Goal: Task Accomplishment & Management: Use online tool/utility

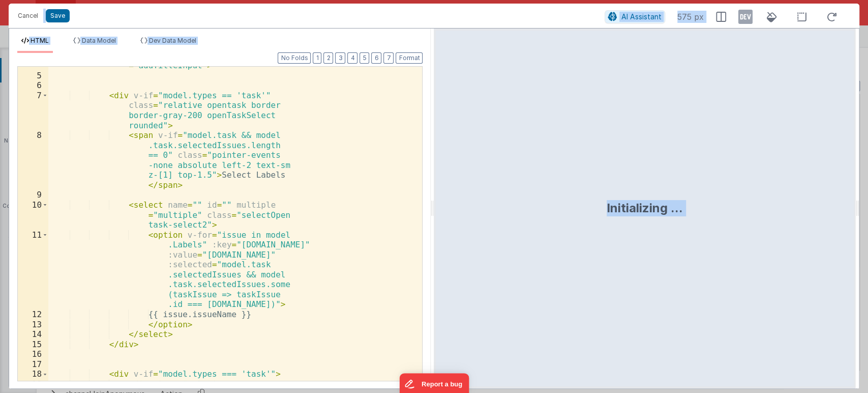
click at [310, 198] on div "< input :class = "model.types == 'epic' || model.types == 'story' ? 'max -w-[10…" at bounding box center [230, 187] width 365 height 433
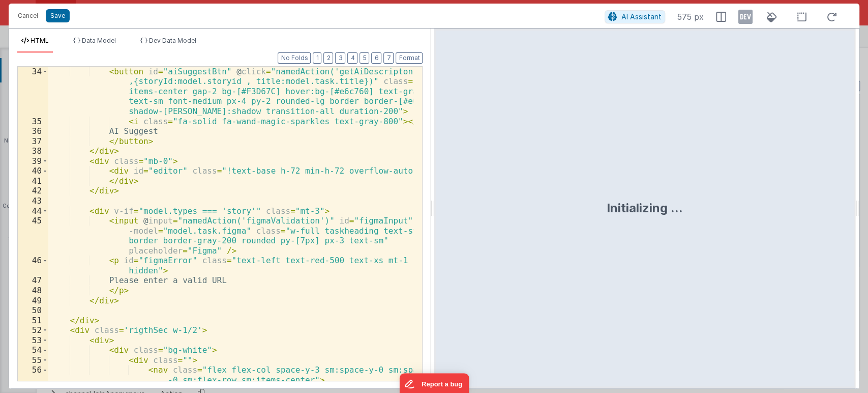
scroll to position [575, 0]
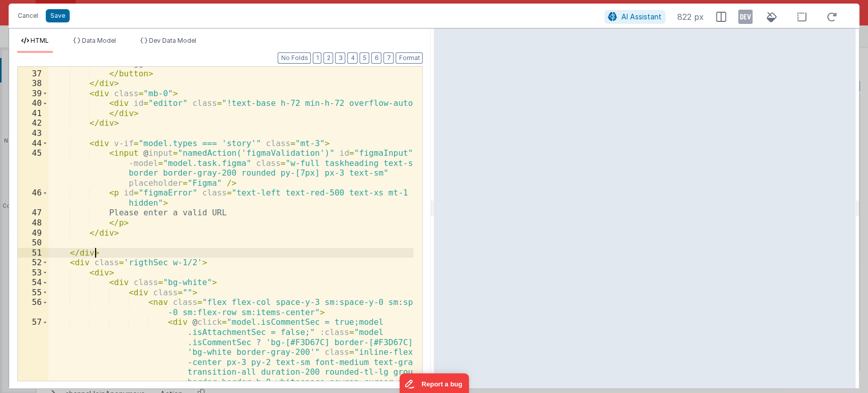
click at [303, 251] on div "AI Suggest </ button > </ div > < div class = "mb-0" > < div id = "editor" clas…" at bounding box center [231, 254] width 366 height 393
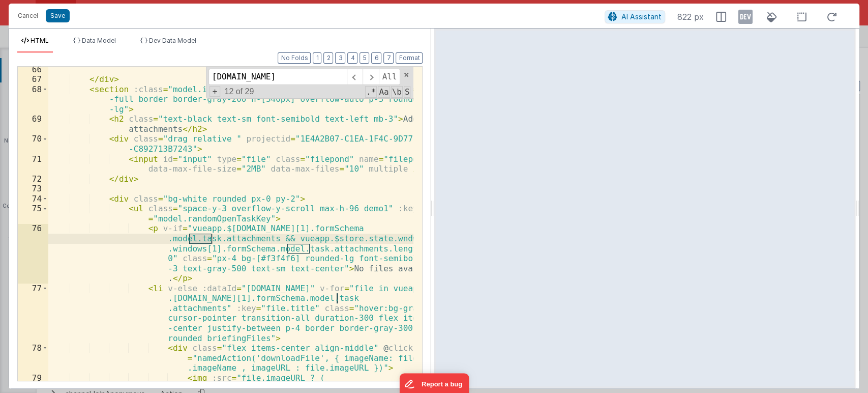
scroll to position [3244, 0]
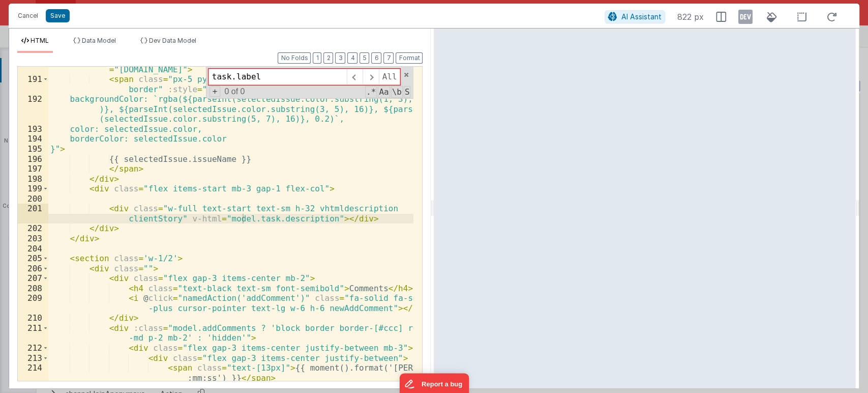
click at [305, 239] on div "< div v-for = "selectedIssue in model.task.selectIssues" :key = "[DOMAIN_NAME]"…" at bounding box center [231, 236] width 366 height 364
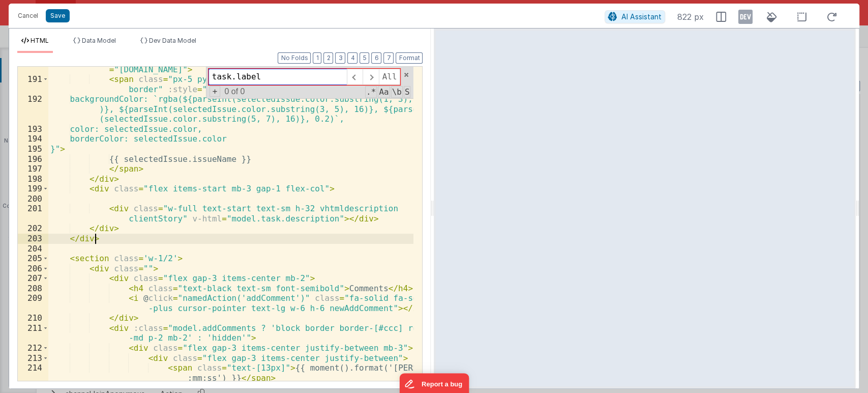
click at [277, 80] on input "task.label" at bounding box center [278, 77] width 138 height 16
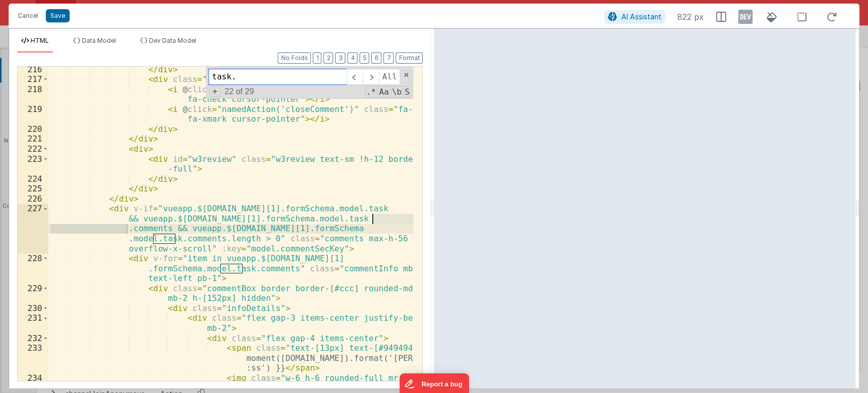
scroll to position [3593, 0]
type input "t"
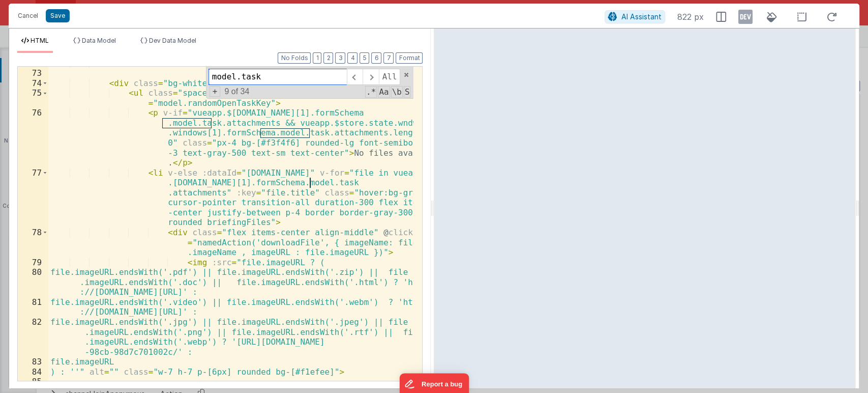
scroll to position [330, 0]
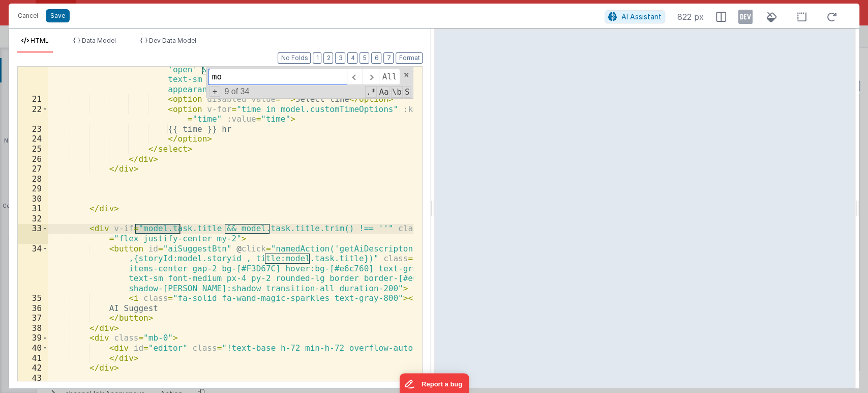
type input "m"
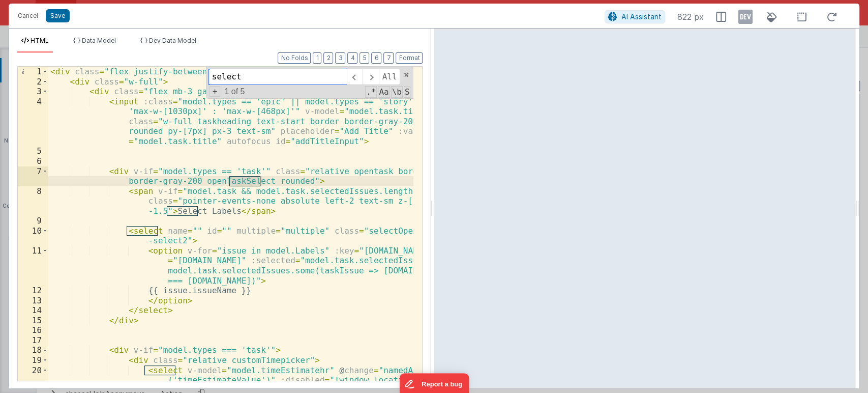
scroll to position [0, 0]
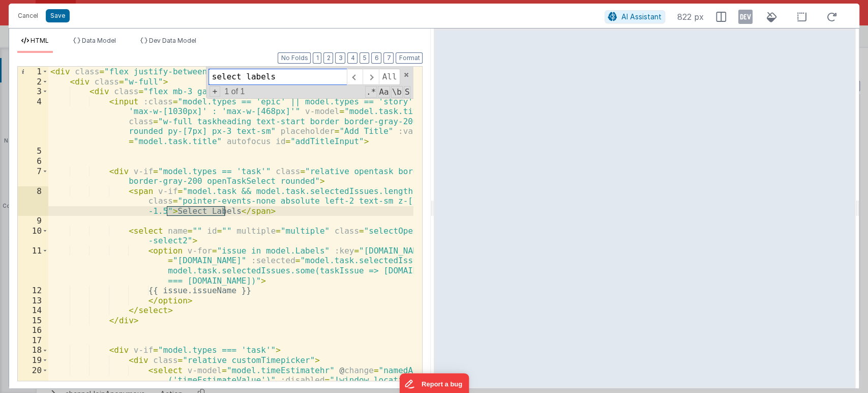
type input "select labels"
click at [184, 307] on div "< div class = "flex justify-between gap-4 relative" > < div class = "w-full" > …" at bounding box center [231, 258] width 366 height 383
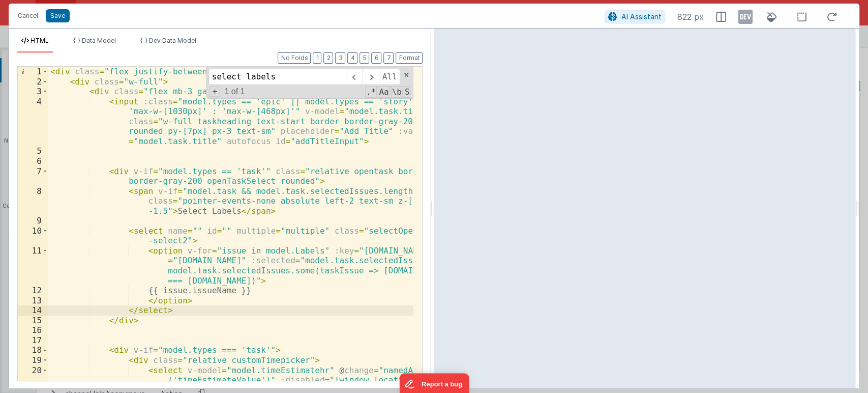
click at [131, 190] on div "< div class = "flex justify-between gap-4 relative" > < div class = "w-full" > …" at bounding box center [231, 258] width 366 height 383
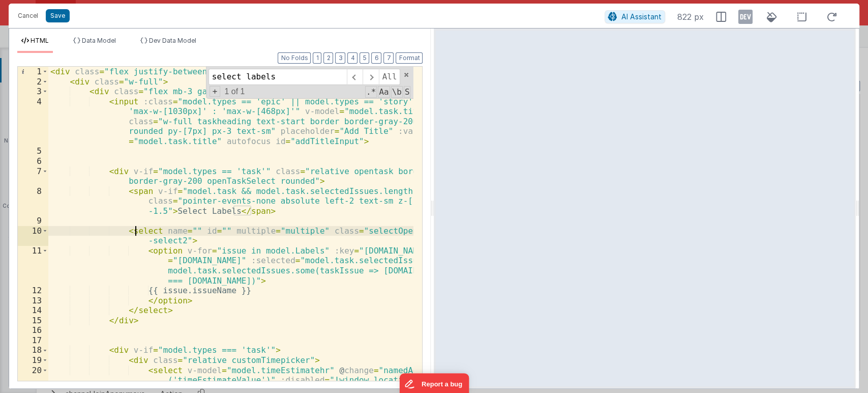
click at [137, 227] on div "< div class = "flex justify-between gap-4 relative" > < div class = "w-full" > …" at bounding box center [231, 258] width 366 height 383
click at [168, 312] on div "< div class = "flex justify-between gap-4 relative" > < div class = "w-full" > …" at bounding box center [231, 258] width 366 height 383
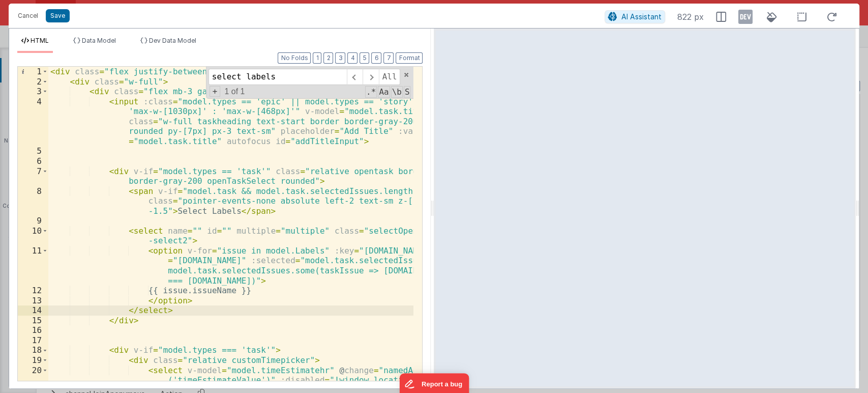
click at [218, 288] on div "< div class = "flex justify-between gap-4 relative" > < div class = "w-full" > …" at bounding box center [231, 258] width 366 height 383
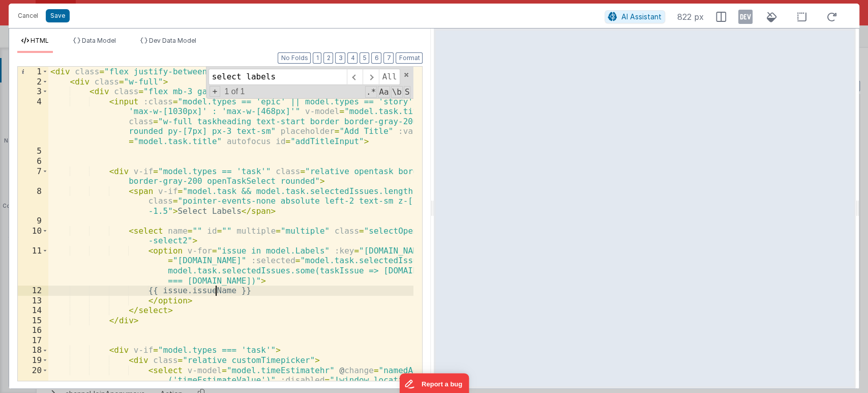
click at [182, 292] on div "< div class = "flex justify-between gap-4 relative" > < div class = "w-full" > …" at bounding box center [231, 258] width 366 height 383
click at [312, 281] on div "< div class = "flex justify-between gap-4 relative" > < div class = "w-full" > …" at bounding box center [231, 258] width 366 height 383
click at [289, 292] on div "< div class = "flex justify-between gap-4 relative" > < div class = "w-full" > …" at bounding box center [231, 258] width 366 height 383
click at [168, 313] on div "< div class = "flex justify-between gap-4 relative" > < div class = "w-full" > …" at bounding box center [231, 258] width 366 height 383
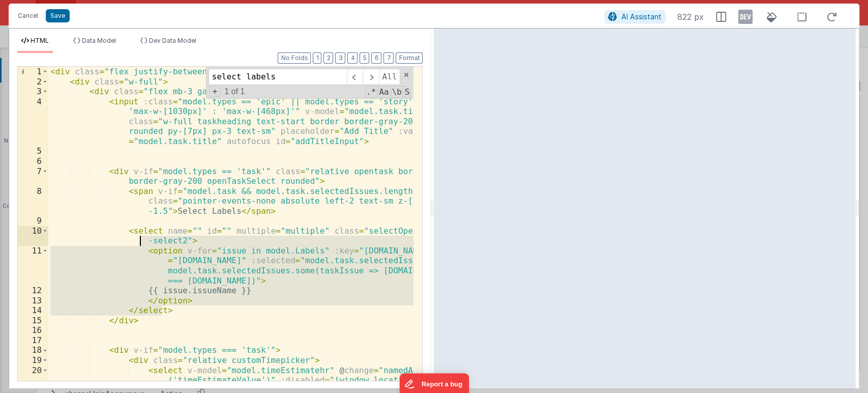
drag, startPoint x: 171, startPoint y: 310, endPoint x: 50, endPoint y: 235, distance: 142.4
click at [50, 235] on div "< div class = "flex justify-between gap-4 relative" > < div class = "w-full" > …" at bounding box center [231, 258] width 366 height 383
click at [115, 232] on div "< div class = "flex justify-between gap-4 relative" > < div class = "w-full" > …" at bounding box center [231, 258] width 366 height 383
drag, startPoint x: 120, startPoint y: 230, endPoint x: 161, endPoint y: 311, distance: 91.2
click at [161, 311] on div "< div class = "flex justify-between gap-4 relative" > < div class = "w-full" > …" at bounding box center [231, 258] width 366 height 383
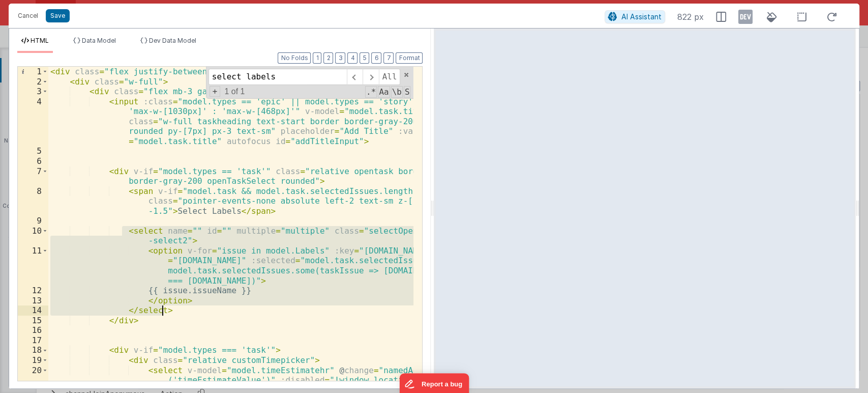
click at [161, 311] on div "< div class = "flex justify-between gap-4 relative" > < div class = "w-full" > …" at bounding box center [230, 224] width 365 height 314
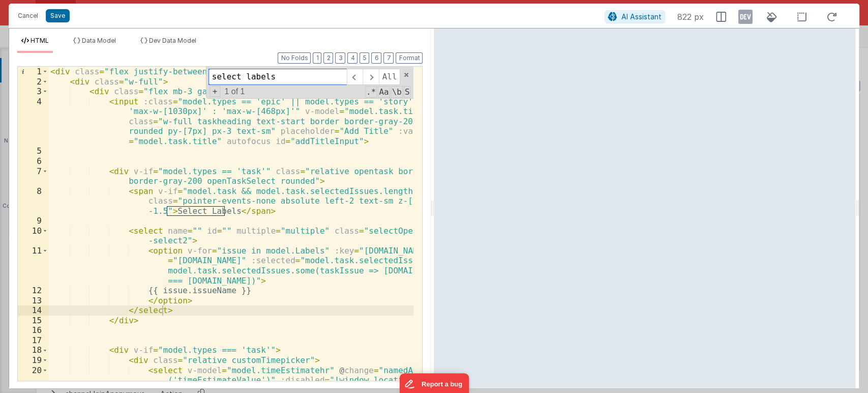
drag, startPoint x: 276, startPoint y: 75, endPoint x: 174, endPoint y: 75, distance: 101.7
click at [174, 75] on div "< div class = "flex justify-between gap-4 relative" > < div class = "w-full" > …" at bounding box center [230, 224] width 365 height 314
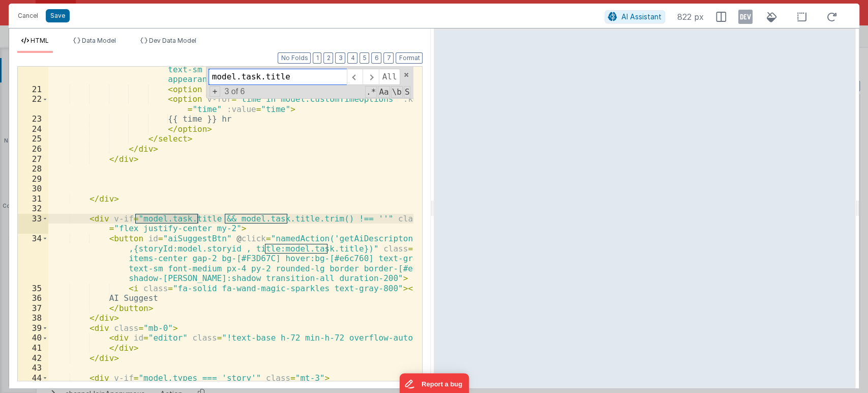
scroll to position [340, 0]
type input "model.task.title"
click at [144, 215] on div "< select v-model = "model.timeEstimatehr" @ change = "namedAction ('timeEstimat…" at bounding box center [230, 224] width 365 height 314
drag, startPoint x: 135, startPoint y: 216, endPoint x: 204, endPoint y: 216, distance: 69.2
click at [204, 216] on div "< select v-model = "model.timeEstimatehr" @ change = "namedAction ('timeEstimat…" at bounding box center [231, 230] width 366 height 413
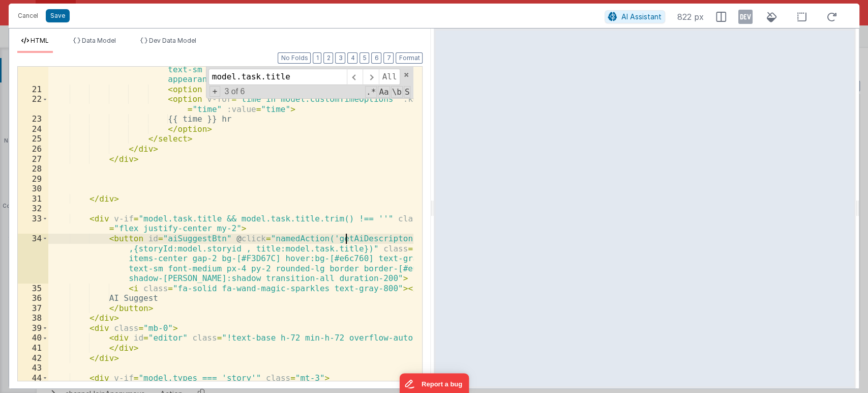
click at [344, 240] on div "< select v-model = "model.timeEstimatehr" @ change = "namedAction ('timeEstimat…" at bounding box center [231, 230] width 366 height 413
click at [206, 249] on div "< select v-model = "model.timeEstimatehr" @ change = "namedAction ('timeEstimat…" at bounding box center [231, 230] width 366 height 413
click at [322, 248] on div "< select v-model = "model.timeEstimatehr" @ change = "namedAction ('timeEstimat…" at bounding box center [231, 230] width 366 height 413
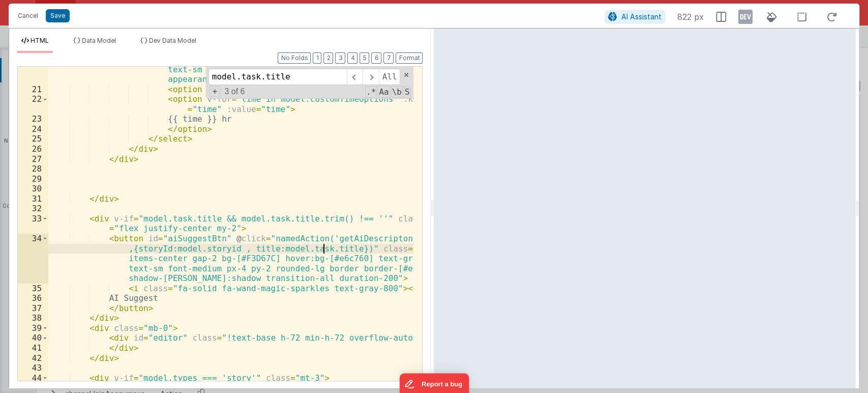
click at [322, 248] on div "< select v-model = "model.timeEstimatehr" @ change = "namedAction ('timeEstimat…" at bounding box center [231, 230] width 366 height 413
click at [277, 247] on div "< select v-model = "model.timeEstimatehr" @ change = "namedAction ('timeEstimat…" at bounding box center [231, 230] width 366 height 413
click at [299, 247] on div "< select v-model = "model.timeEstimatehr" @ change = "namedAction ('timeEstimat…" at bounding box center [231, 230] width 366 height 413
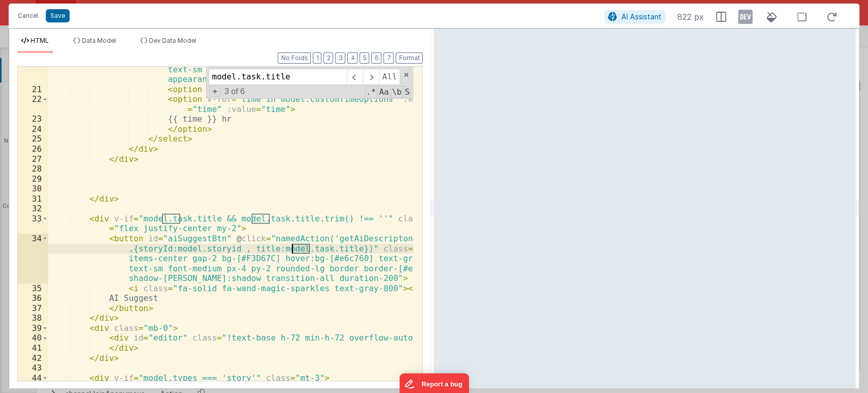
click at [328, 247] on div "< select v-model = "model.timeEstimatehr" @ change = "namedAction ('timeEstimat…" at bounding box center [231, 230] width 366 height 413
drag, startPoint x: 264, startPoint y: 247, endPoint x: 336, endPoint y: 247, distance: 72.2
click at [336, 247] on div "< select v-model = "model.timeEstimatehr" @ change = "namedAction ('timeEstimat…" at bounding box center [231, 230] width 366 height 413
click at [336, 247] on div "< select v-model = "model.timeEstimatehr" @ change = "namedAction ('timeEstimat…" at bounding box center [230, 224] width 365 height 314
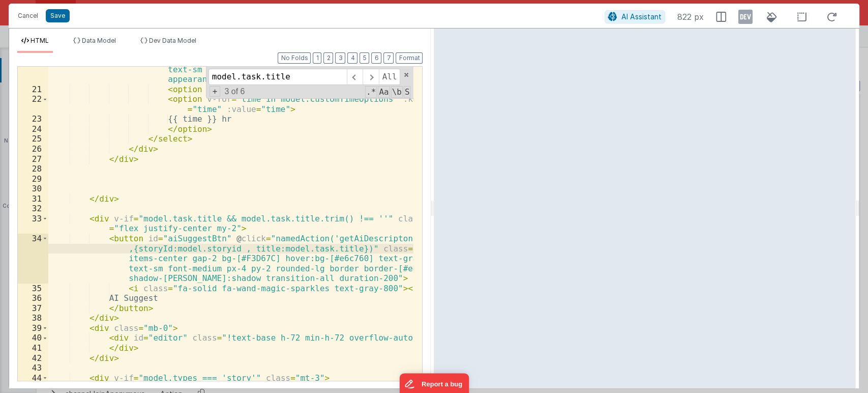
click at [203, 247] on div "< select v-model = "model.timeEstimatehr" @ change = "namedAction ('timeEstimat…" at bounding box center [231, 230] width 366 height 413
click at [274, 252] on div "< select v-model = "model.timeEstimatehr" @ change = "namedAction ('timeEstimat…" at bounding box center [231, 230] width 366 height 413
click at [316, 244] on div "< select v-model = "model.timeEstimatehr" @ change = "namedAction ('timeEstimat…" at bounding box center [231, 230] width 366 height 413
click at [405, 76] on span at bounding box center [406, 74] width 7 height 7
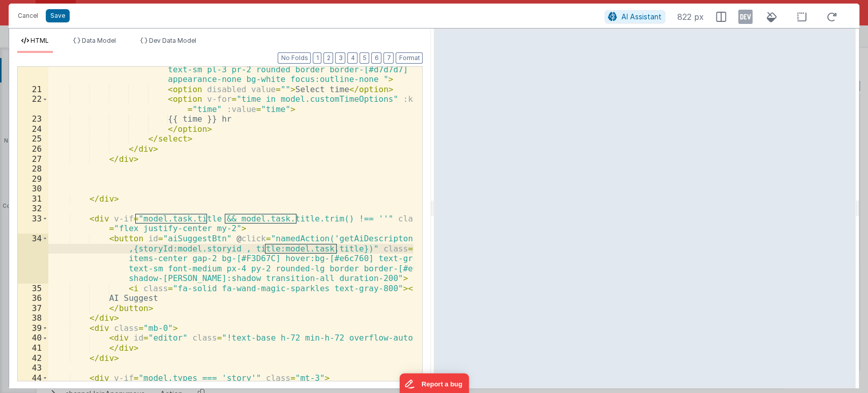
click at [338, 247] on div "< select v-model = "model.timeEstimatehr" @ change = "namedAction ('timeEstimat…" at bounding box center [231, 230] width 366 height 413
drag, startPoint x: 336, startPoint y: 247, endPoint x: 126, endPoint y: 251, distance: 210.1
click at [126, 251] on div "< select v-model = "model.timeEstimatehr" @ change = "namedAction ('timeEstimat…" at bounding box center [231, 230] width 366 height 413
click at [126, 251] on div "< select v-model = "model.timeEstimatehr" @ change = "namedAction ('timeEstimat…" at bounding box center [230, 224] width 365 height 314
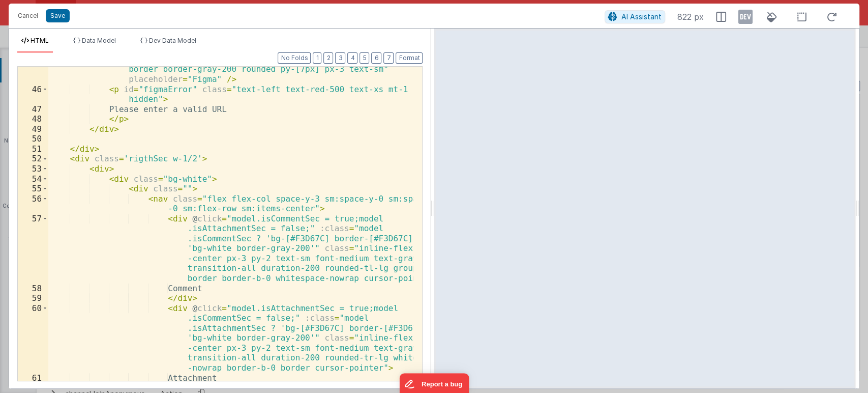
scroll to position [644, 0]
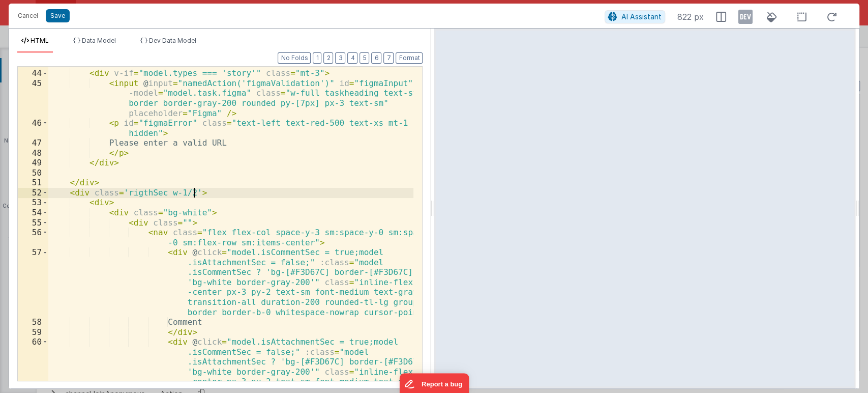
click at [323, 194] on div "< div v-if = "model.types === 'story'" class = "mt-3" > < input @ input = "name…" at bounding box center [231, 254] width 366 height 393
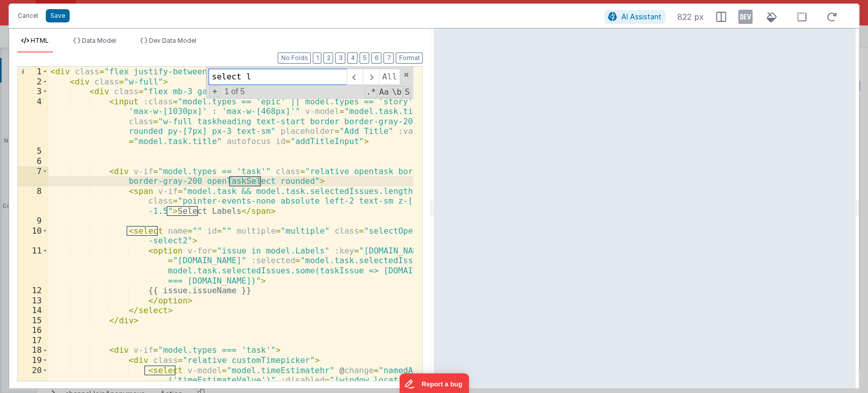
scroll to position [0, 0]
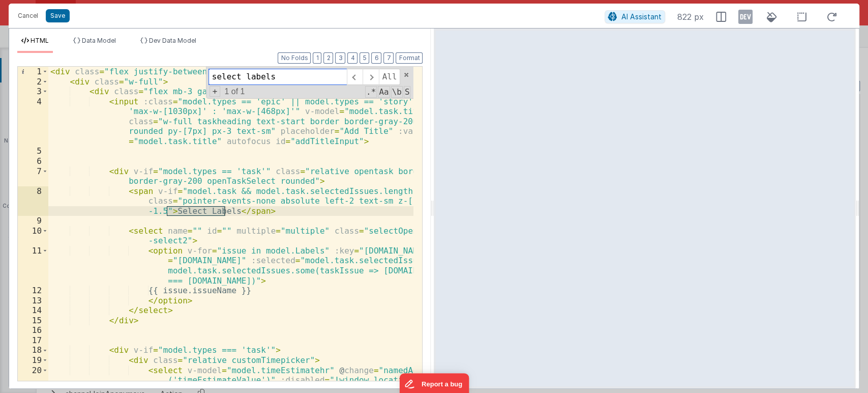
type input "select labels"
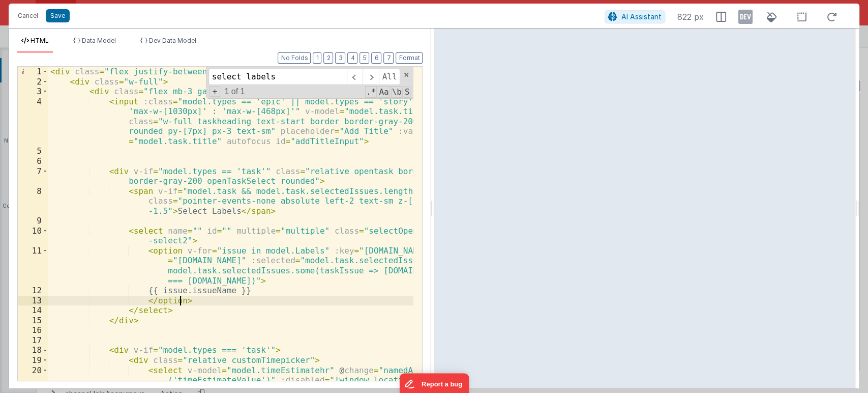
click at [200, 298] on div "< div class = "flex justify-between gap-4 relative" > < div class = "w-full" > …" at bounding box center [231, 258] width 366 height 383
click at [173, 312] on div "< div class = "flex justify-between gap-4 relative" > < div class = "w-full" > …" at bounding box center [231, 258] width 366 height 383
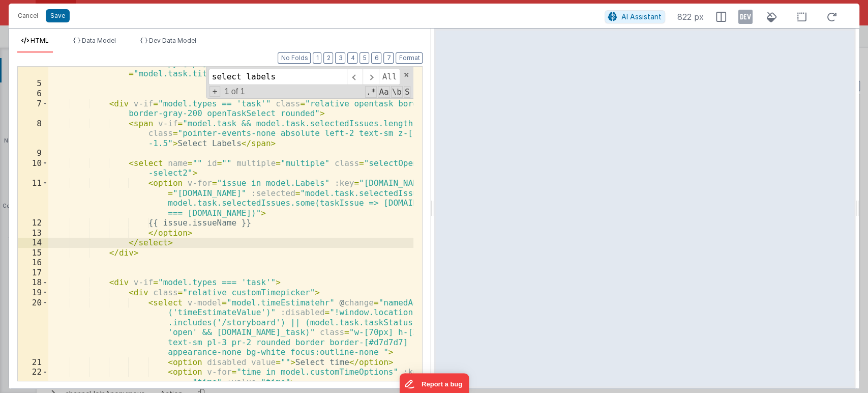
scroll to position [101, 0]
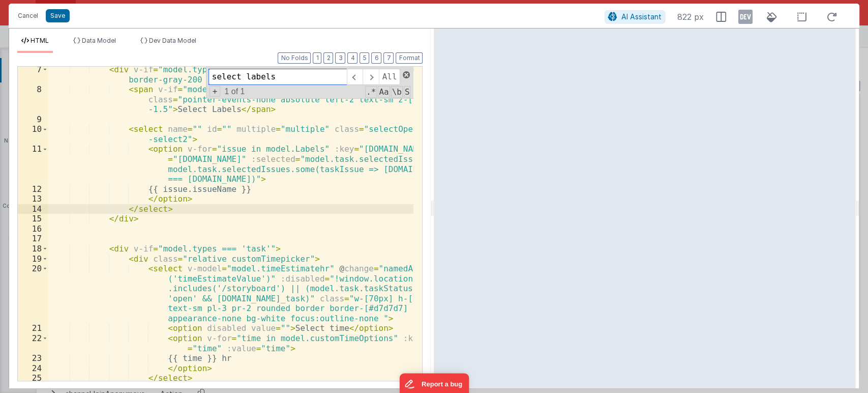
click at [406, 72] on span at bounding box center [406, 74] width 7 height 7
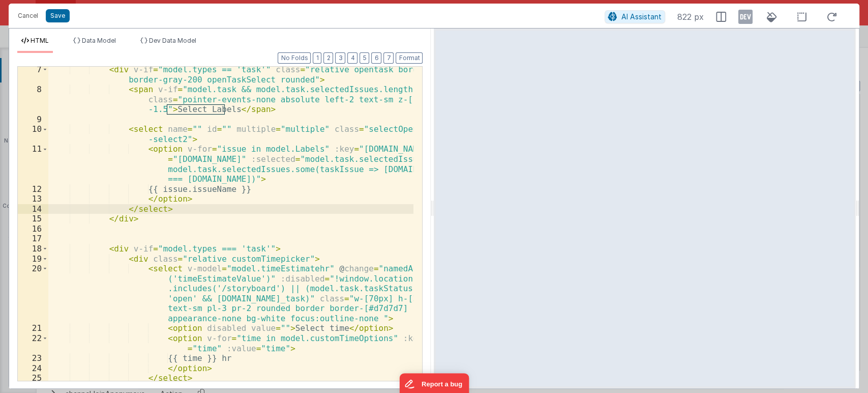
click at [226, 206] on div "< div v-if = "model.types == 'task'" class = "relative opentask border border-g…" at bounding box center [231, 237] width 366 height 344
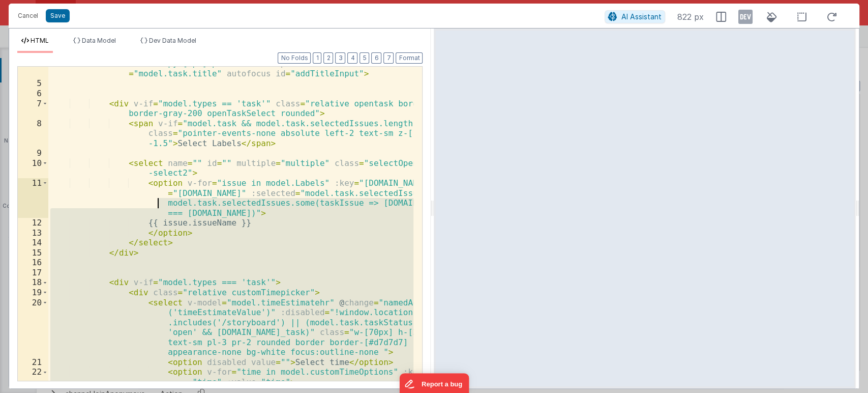
scroll to position [34, 0]
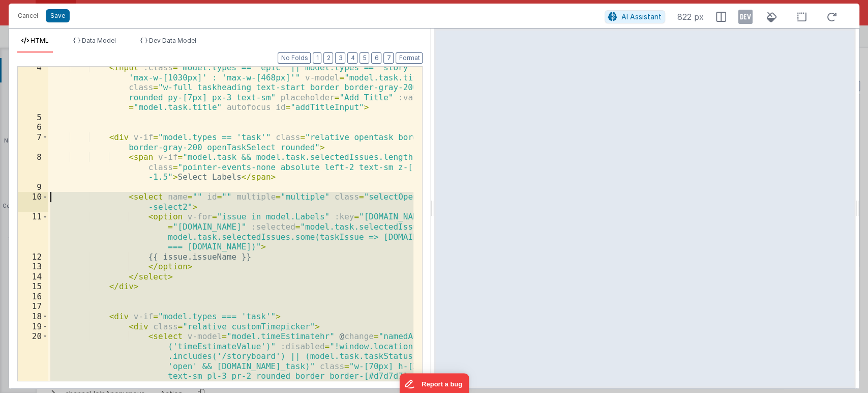
drag, startPoint x: 126, startPoint y: 254, endPoint x: 50, endPoint y: 196, distance: 95.8
click at [50, 196] on div "< input :class = "model.types == 'epic' || model.types == 'story' ? 'max-w-[103…" at bounding box center [231, 274] width 366 height 423
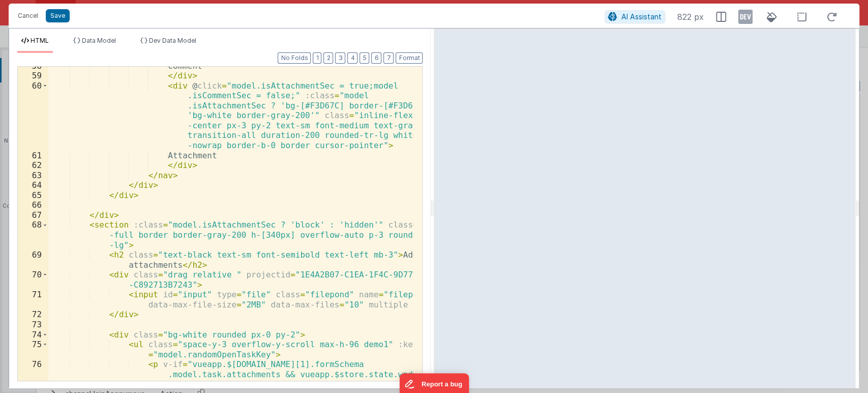
scroll to position [867, 0]
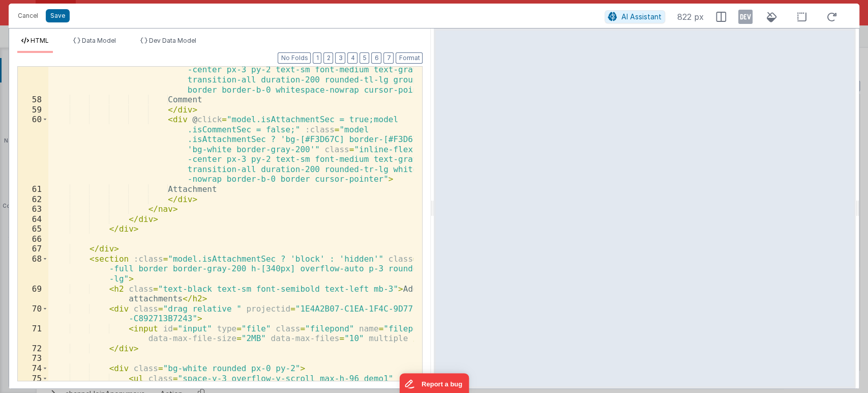
click at [276, 216] on div "< div @ click = "model.isCommentSec = true;model .isAttachmentSec = false;" :cl…" at bounding box center [231, 226] width 366 height 403
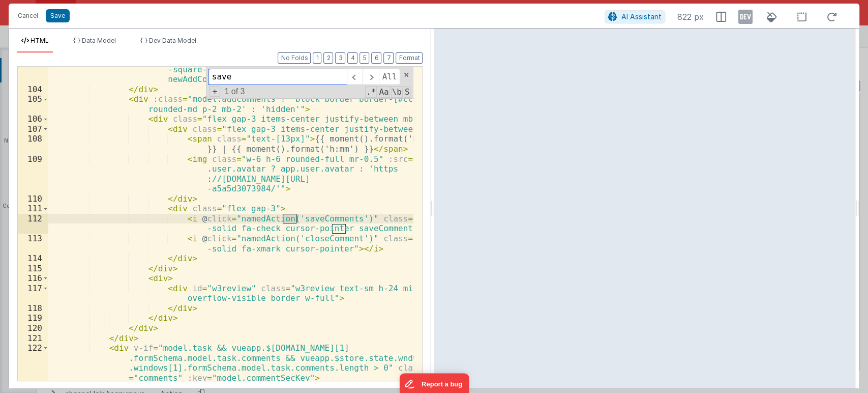
scroll to position [1772, 0]
type input "save"
click at [376, 75] on span at bounding box center [371, 77] width 16 height 16
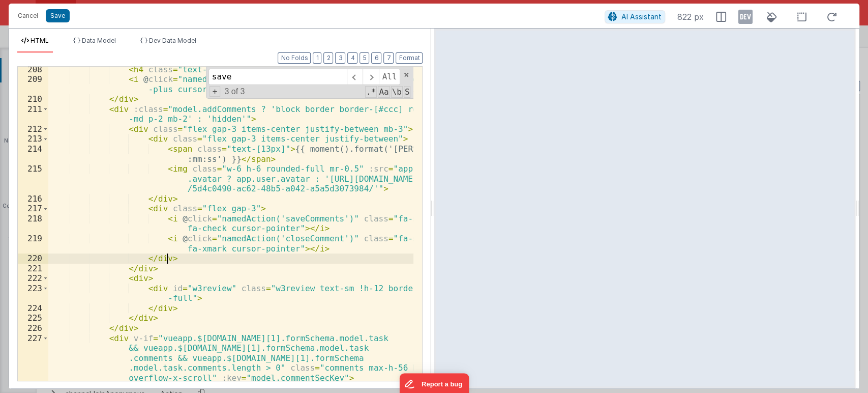
click at [323, 259] on div "< h4 class = "text-black text-sm font-semibold" > Comments </ h4 > < i @ click …" at bounding box center [231, 241] width 366 height 353
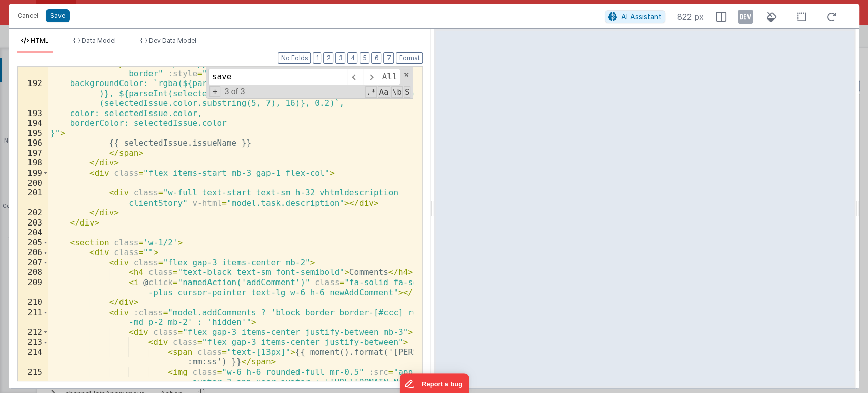
scroll to position [3091, 0]
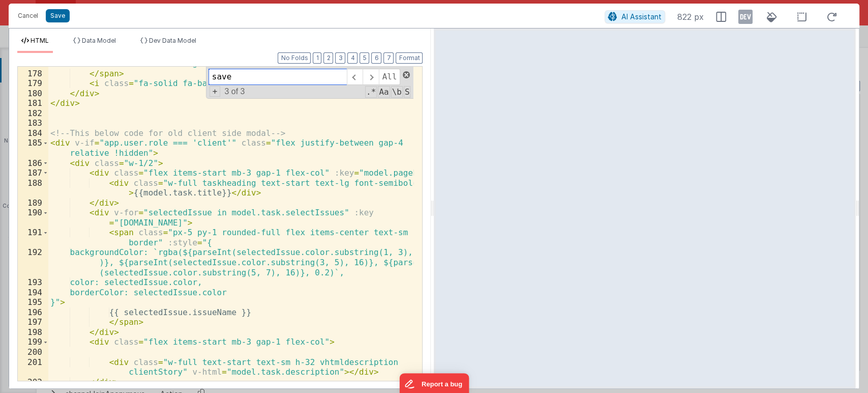
click at [407, 72] on span at bounding box center [406, 74] width 7 height 7
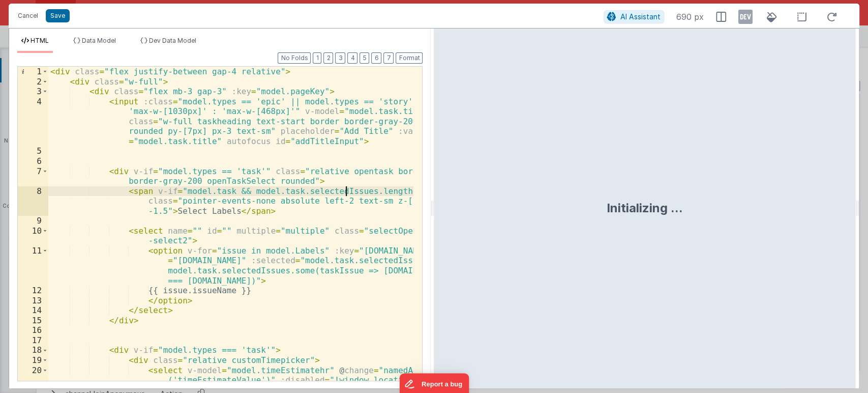
click at [362, 196] on div "< div class = "flex justify-between gap-4 relative" > < div class = "w-full" > …" at bounding box center [231, 258] width 366 height 383
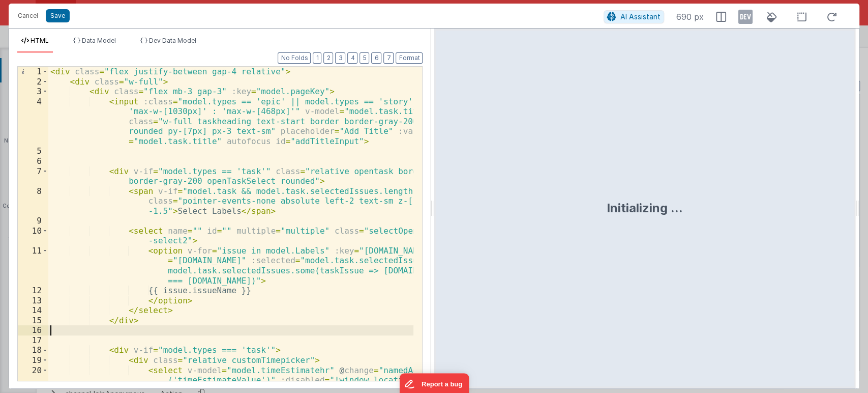
click at [321, 332] on div "< div class = "flex justify-between gap-4 relative" > < div class = "w-full" > …" at bounding box center [231, 258] width 366 height 383
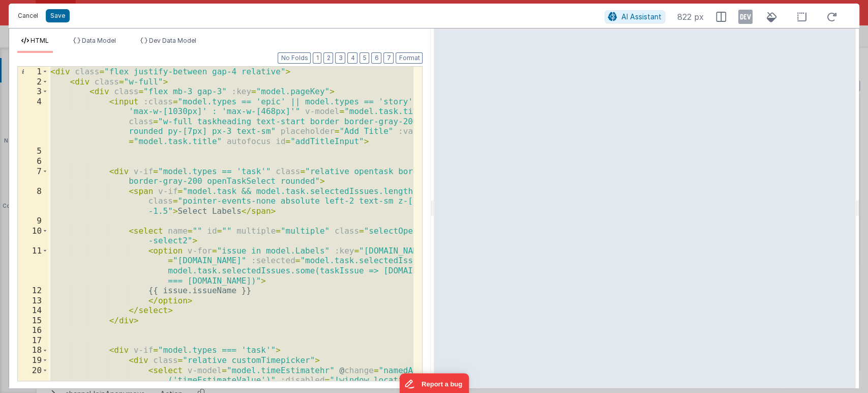
click at [31, 14] on button "Cancel" at bounding box center [28, 16] width 31 height 14
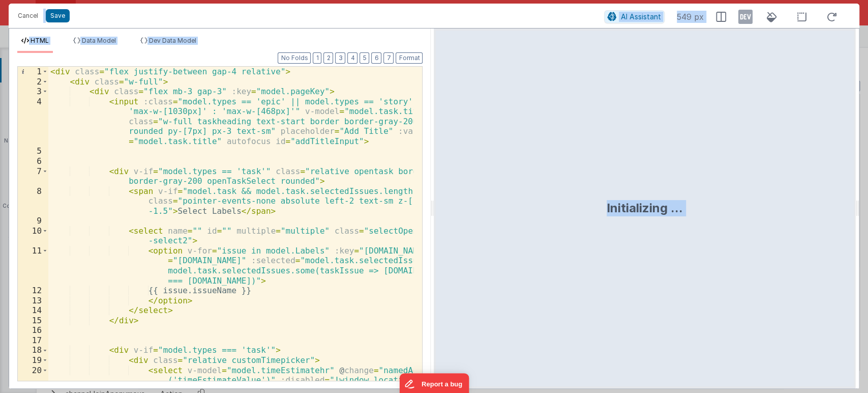
click at [293, 296] on div "< div class = "flex justify-between gap-4 relative" > < div class = "w-full" > …" at bounding box center [231, 258] width 366 height 383
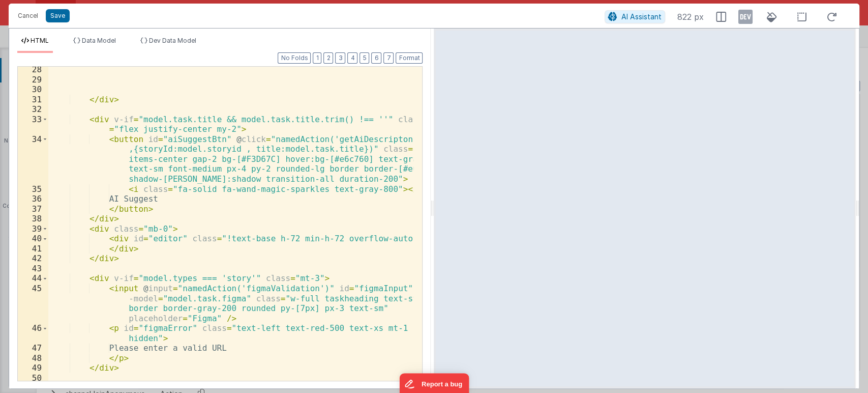
scroll to position [439, 0]
click at [336, 145] on div "</ div > < div v-if = "model.task.title && model.task.title.trim() !== ''" clas…" at bounding box center [231, 232] width 366 height 334
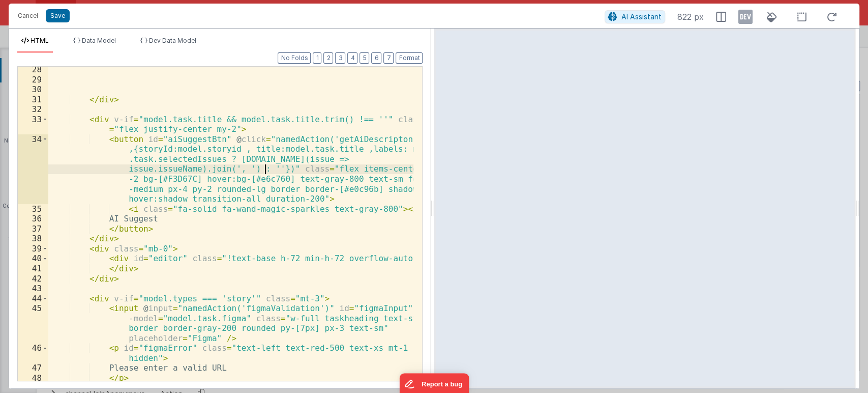
click at [346, 153] on div "</ div > < div v-if = "model.task.title && model.task.title.trim() !== ''" clas…" at bounding box center [231, 232] width 366 height 334
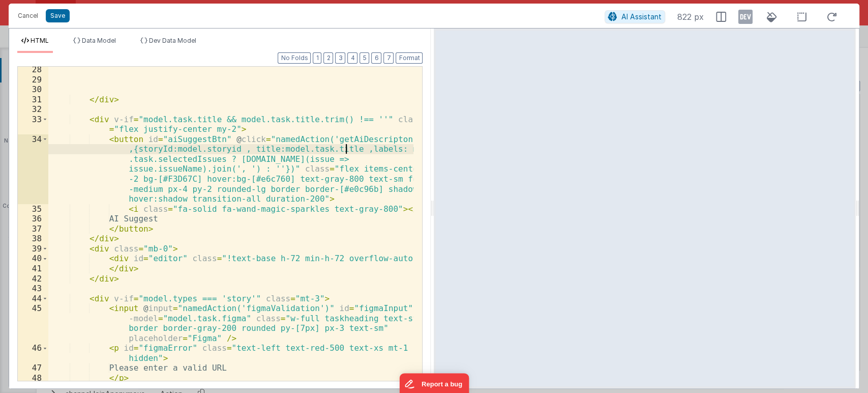
click at [357, 147] on div "</ div > < div v-if = "model.task.title && model.task.title.trim() !== ''" clas…" at bounding box center [231, 232] width 366 height 334
click at [54, 13] on button "Save" at bounding box center [58, 15] width 24 height 13
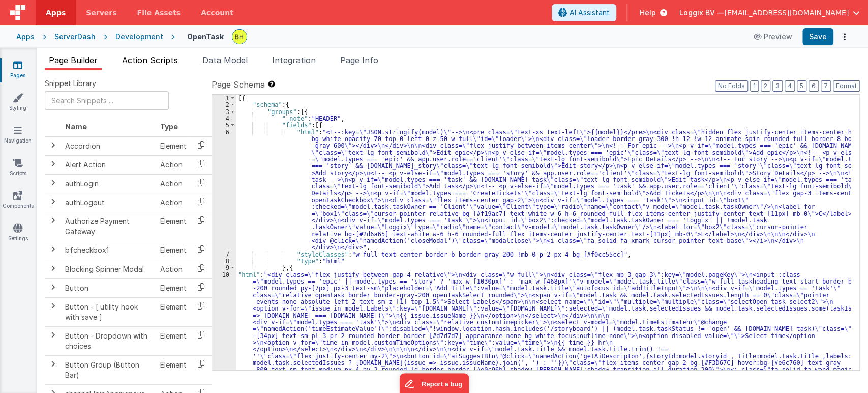
click at [132, 62] on span "Action Scripts" at bounding box center [150, 60] width 56 height 10
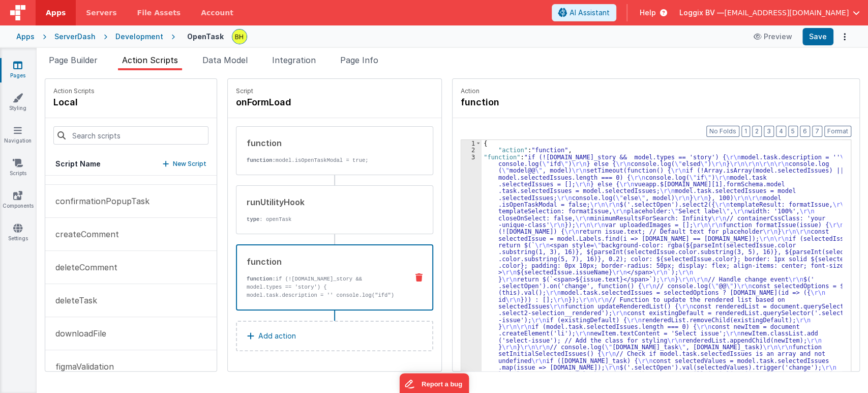
scroll to position [339, 0]
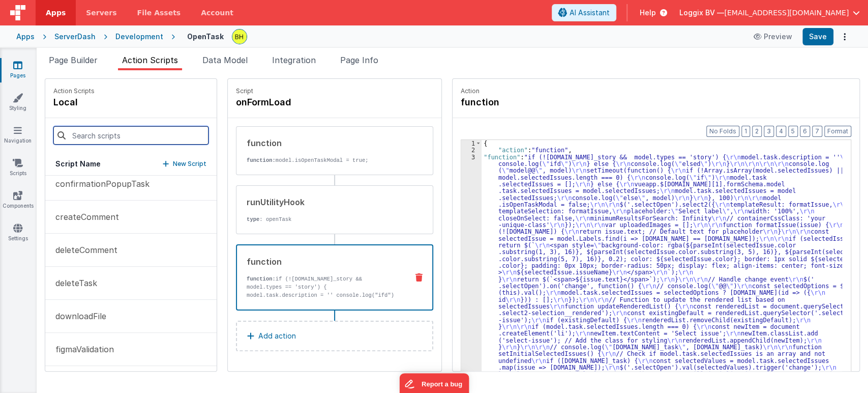
click at [80, 135] on input at bounding box center [130, 135] width 155 height 18
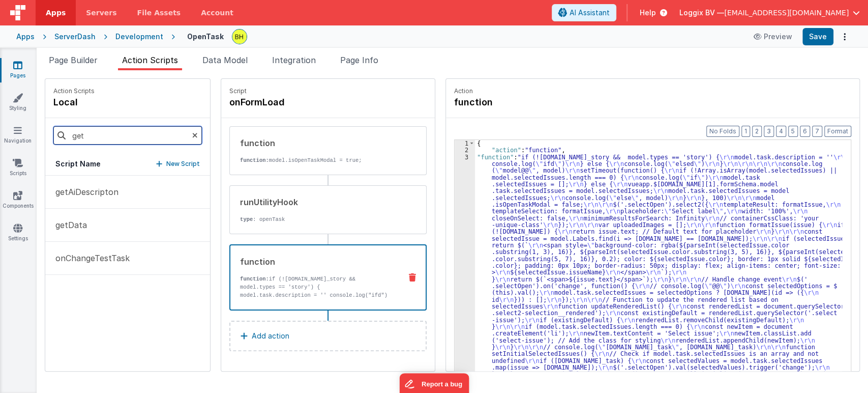
scroll to position [0, 0]
type input "get"
click at [97, 198] on button "getAiDescripton" at bounding box center [127, 191] width 165 height 33
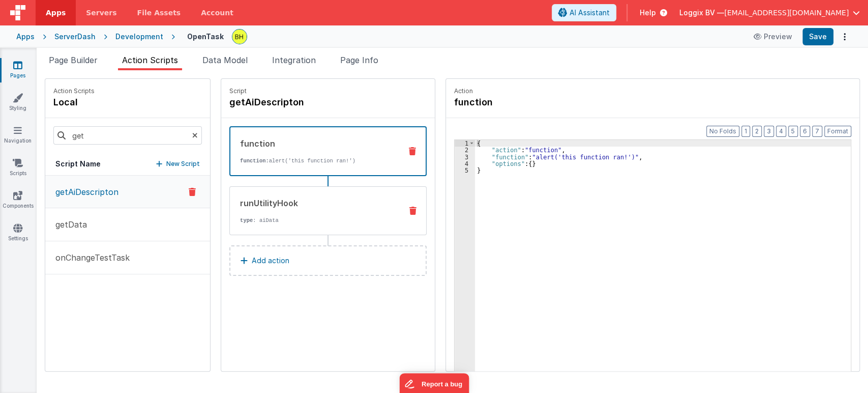
click at [322, 199] on div "runUtilityHook" at bounding box center [317, 203] width 154 height 12
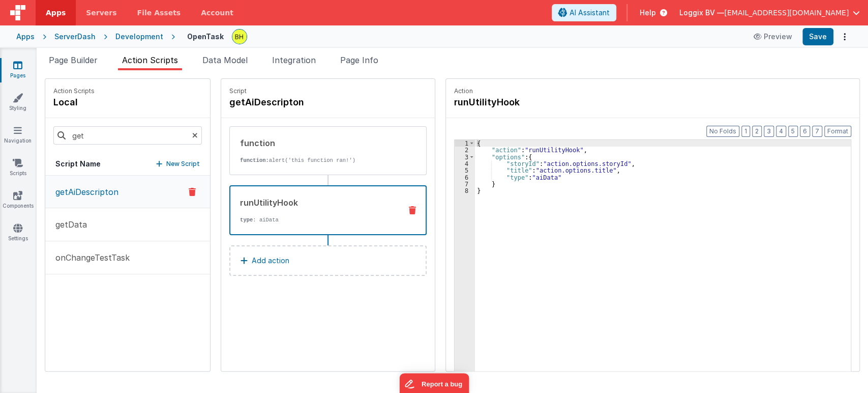
click at [617, 173] on div "{ "action" : "runUtilityHook" , "options" : { "storyId" : "action.options.story…" at bounding box center [663, 278] width 376 height 277
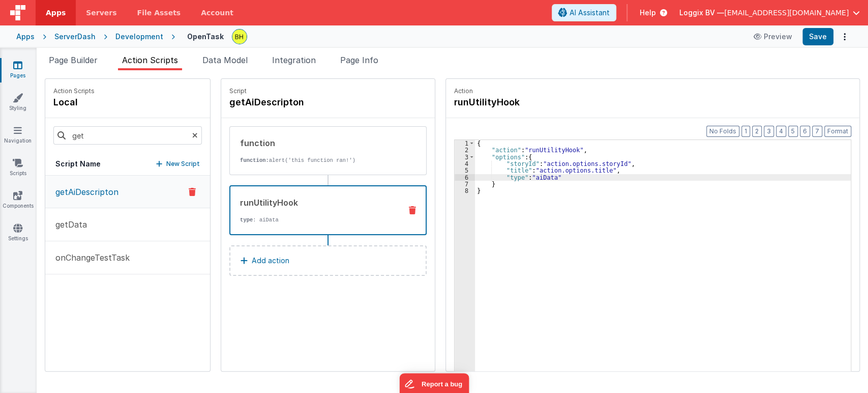
click at [604, 169] on div "{ "action" : "runUtilityHook" , "options" : { "storyId" : "action.options.story…" at bounding box center [663, 278] width 376 height 277
paste textarea
click at [820, 33] on button "Save" at bounding box center [818, 36] width 31 height 17
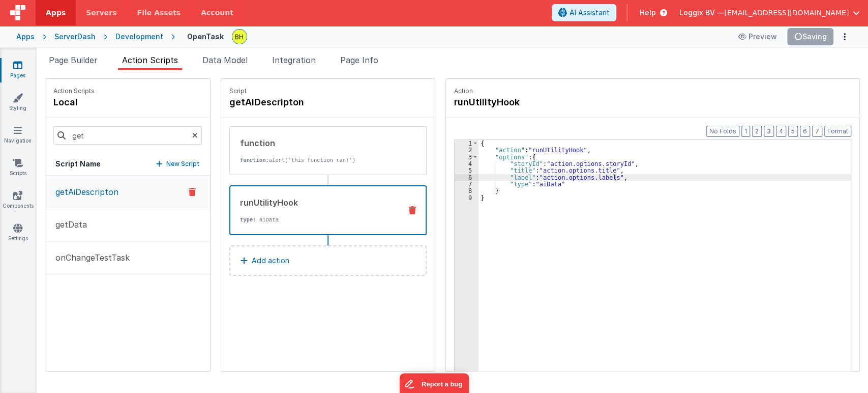
click at [192, 135] on icon at bounding box center [195, 135] width 6 height 35
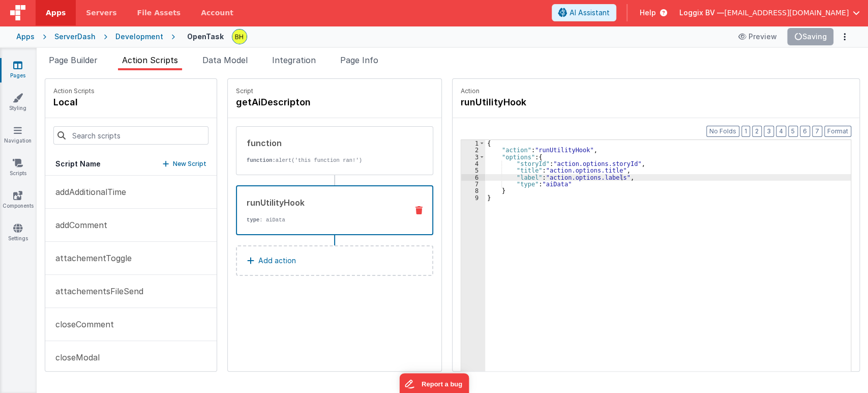
click at [14, 311] on div "Pages Styling Navigation Scripts Components Settings" at bounding box center [18, 220] width 37 height 345
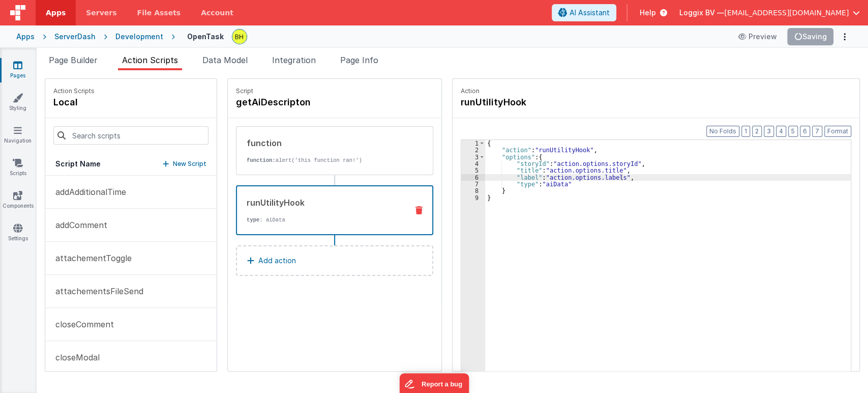
click at [357, 331] on div "Script getAiDescripton function function: alert('this function ran!') runUtilit…" at bounding box center [335, 225] width 214 height 292
click at [818, 35] on button "Save" at bounding box center [818, 36] width 31 height 17
click at [80, 58] on span "Page Builder" at bounding box center [73, 60] width 49 height 10
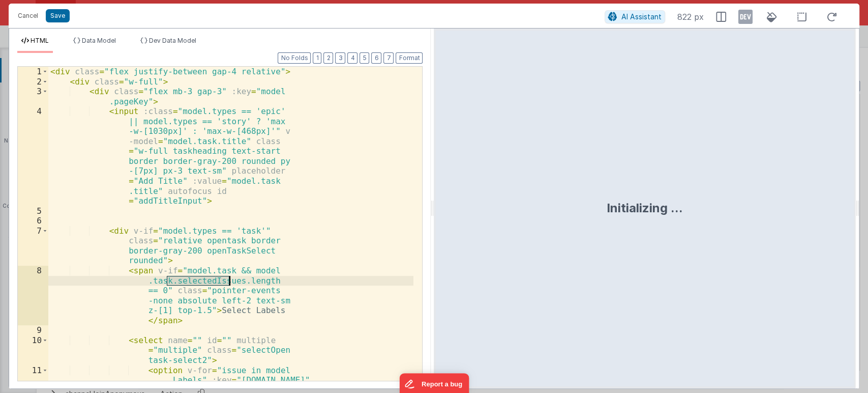
click at [311, 282] on div "< div class = "flex justify-between gap-4 relative" > < div class = "w-full" > …" at bounding box center [230, 268] width 365 height 403
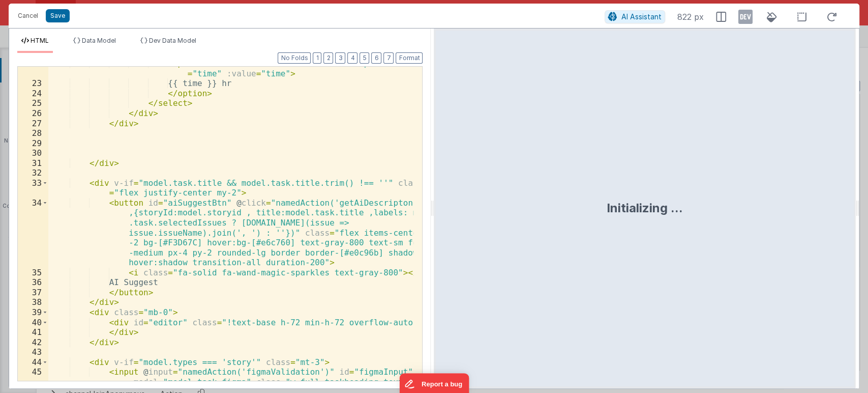
scroll to position [376, 0]
click at [22, 14] on button "Cancel" at bounding box center [28, 16] width 31 height 14
click at [148, 65] on div "Format 7 6 5 4 3 2 1 No Folds 22 23 24 25 26 27 28 29 30 31 32 33 34 35 36 37 3…" at bounding box center [219, 222] width 405 height 315
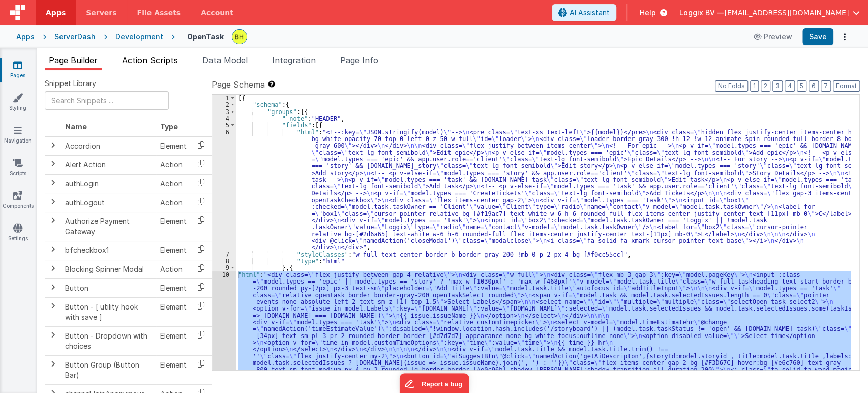
click at [159, 60] on span "Action Scripts" at bounding box center [150, 60] width 56 height 10
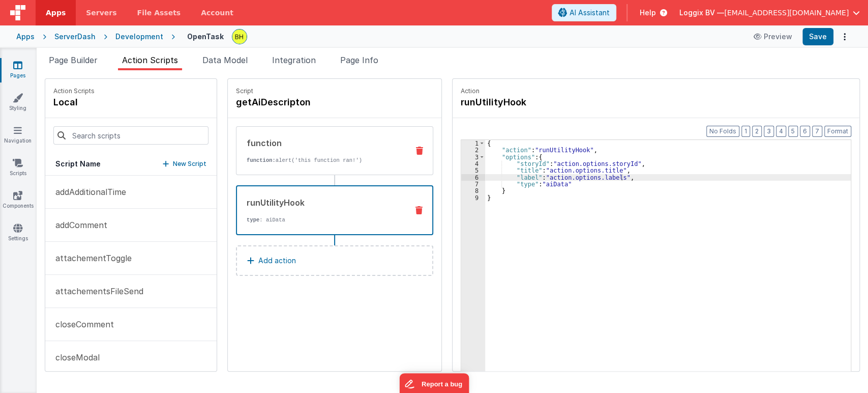
click at [312, 159] on p "function: alert('this function ran!')" at bounding box center [324, 160] width 154 height 8
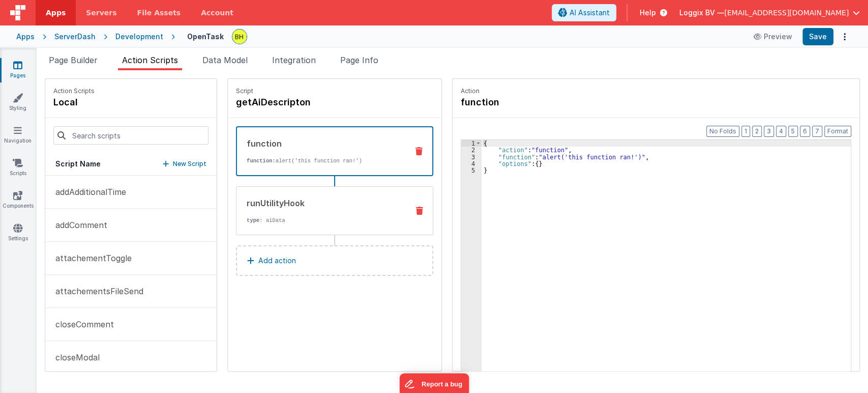
click at [331, 201] on div "runUtilityHook" at bounding box center [324, 203] width 154 height 12
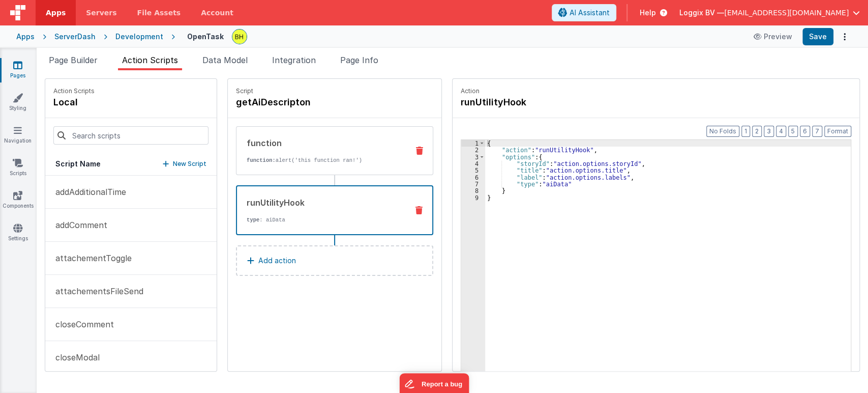
click at [333, 160] on p "function: alert('this function ran!')" at bounding box center [324, 160] width 154 height 8
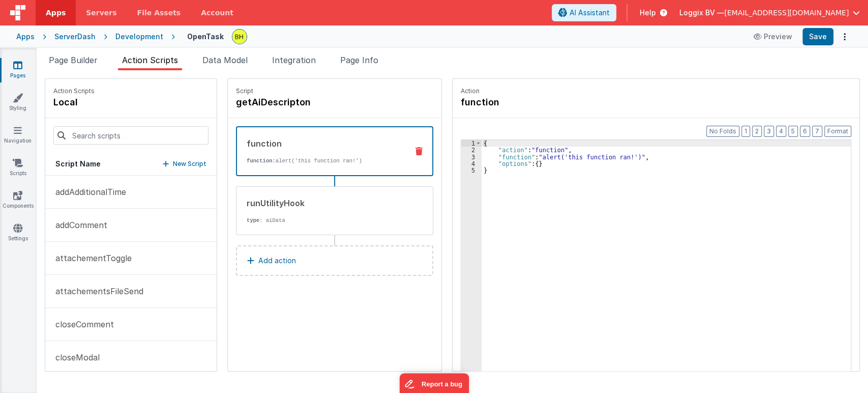
click at [468, 156] on div "3" at bounding box center [471, 157] width 20 height 7
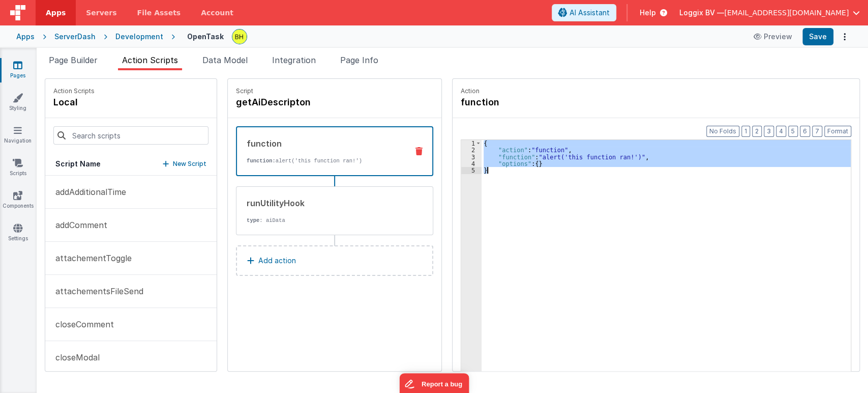
click at [468, 156] on div "3" at bounding box center [471, 157] width 20 height 7
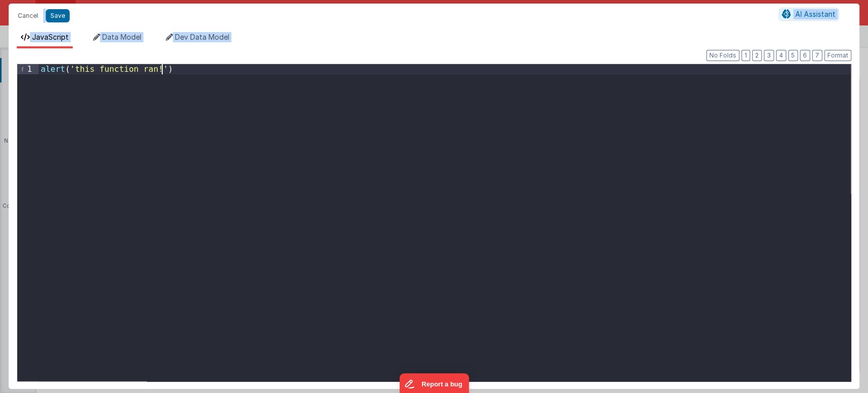
click at [186, 71] on div "alert ( 'this function ran!' )" at bounding box center [445, 232] width 812 height 337
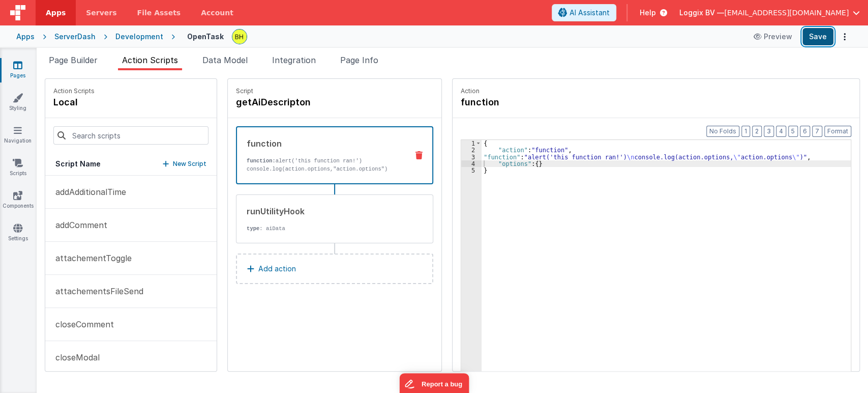
click at [816, 41] on button "Save" at bounding box center [818, 36] width 31 height 17
click at [90, 58] on span "Page Builder" at bounding box center [73, 60] width 49 height 10
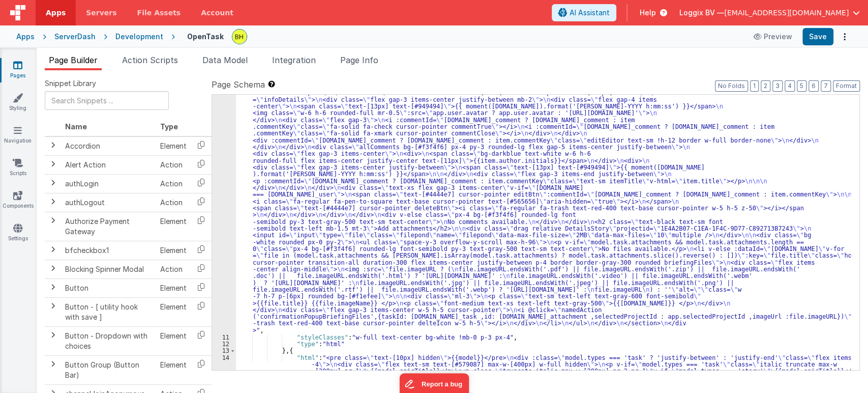
scroll to position [1015, 0]
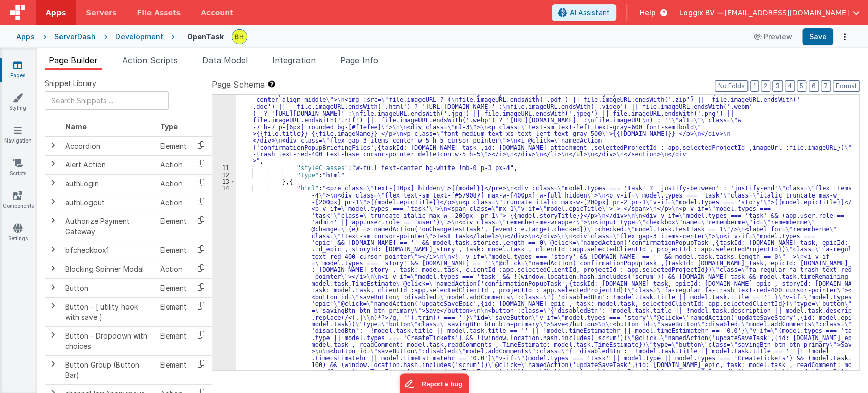
click at [226, 189] on div "14" at bounding box center [224, 293] width 24 height 217
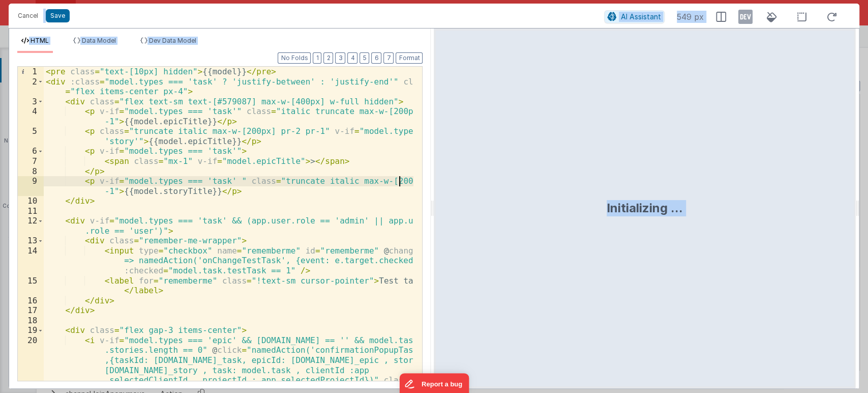
click at [398, 183] on div "< pre class = "text-[10px] hidden" > {{model}} </ pre > < div :class = "model.t…" at bounding box center [229, 258] width 370 height 383
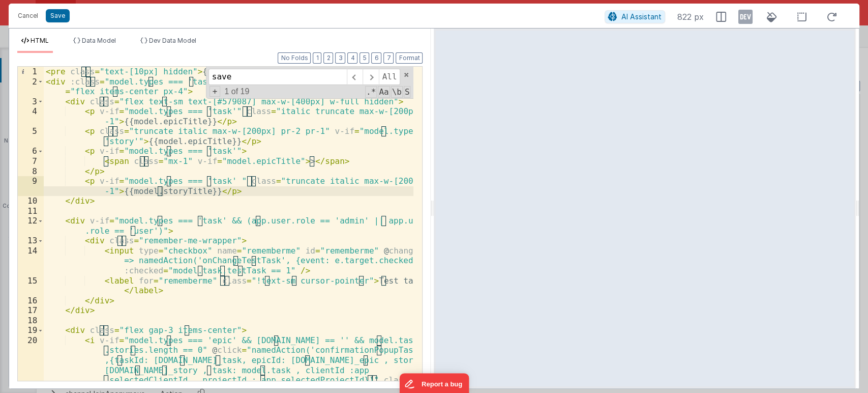
scroll to position [370, 0]
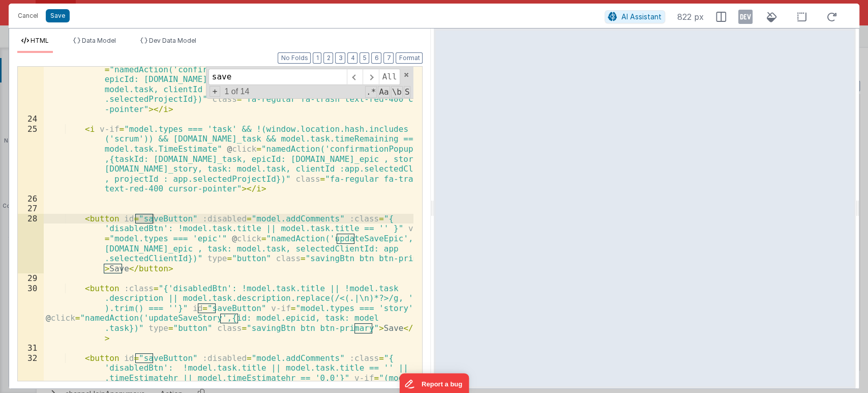
click at [322, 239] on div "< i v-if = "model.types === 'story' && [DOMAIN_NAME] == ''" @ click = "namedAct…" at bounding box center [229, 285] width 370 height 463
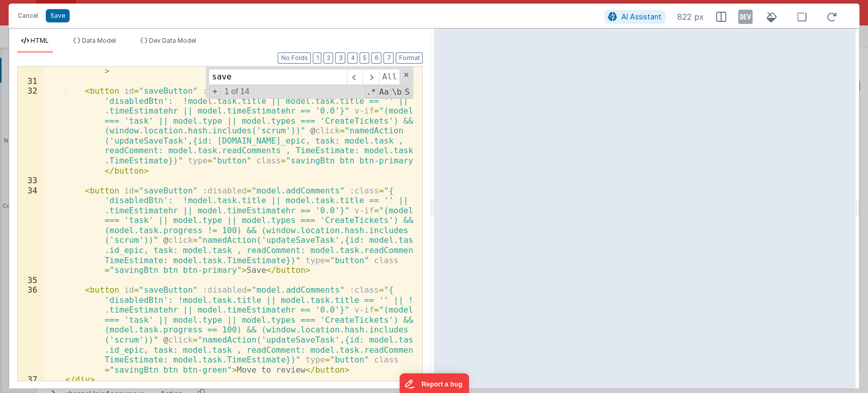
scroll to position [603, 0]
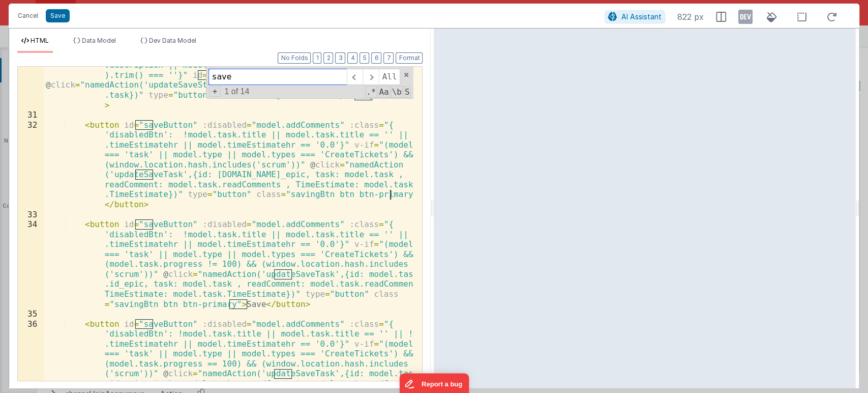
click at [252, 82] on input "save" at bounding box center [278, 77] width 138 height 16
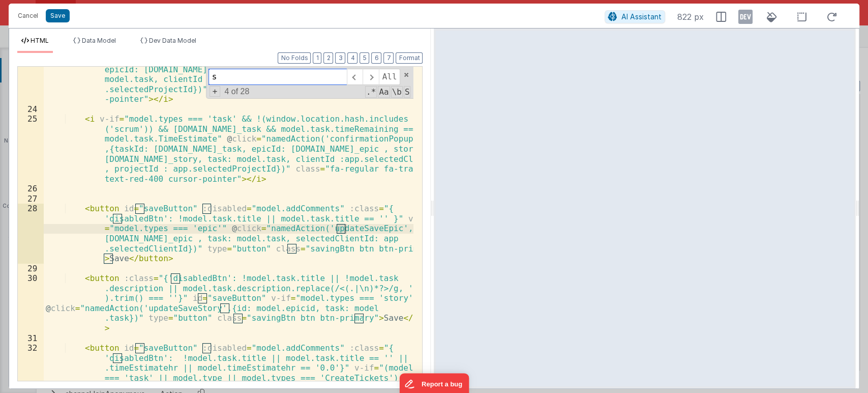
scroll to position [380, 0]
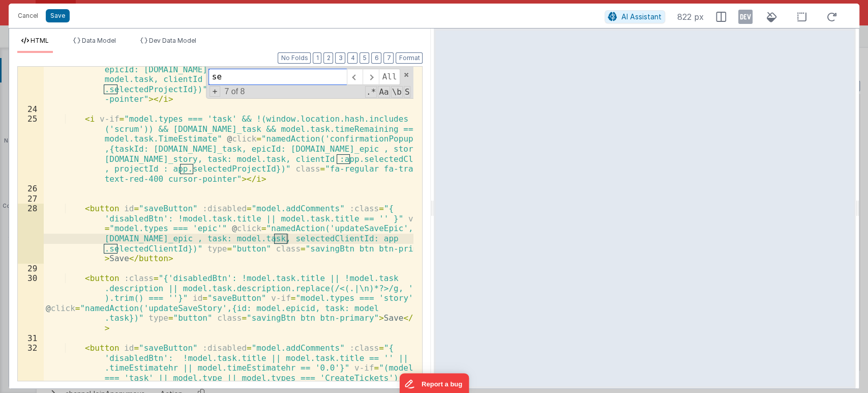
type input "s"
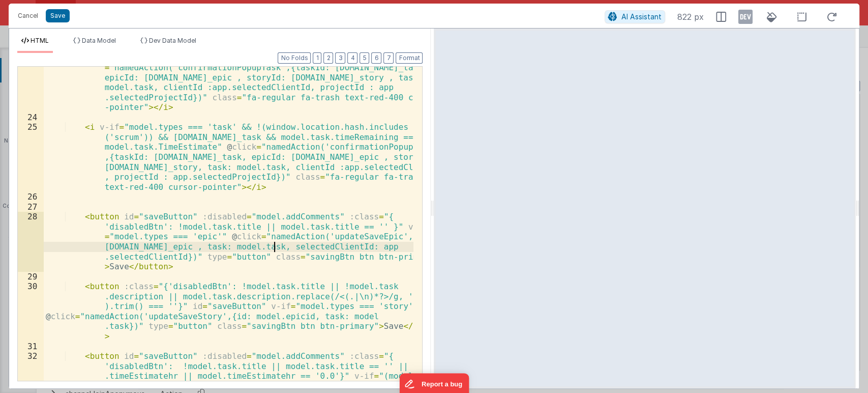
scroll to position [372, 0]
click at [195, 264] on div "< i v-if = "model.types === 'story' && [DOMAIN_NAME] == ''" @ click = "namedAct…" at bounding box center [229, 284] width 370 height 463
click at [347, 238] on div "< i v-if = "model.types === 'story' && [DOMAIN_NAME] == ''" @ click = "namedAct…" at bounding box center [229, 284] width 370 height 463
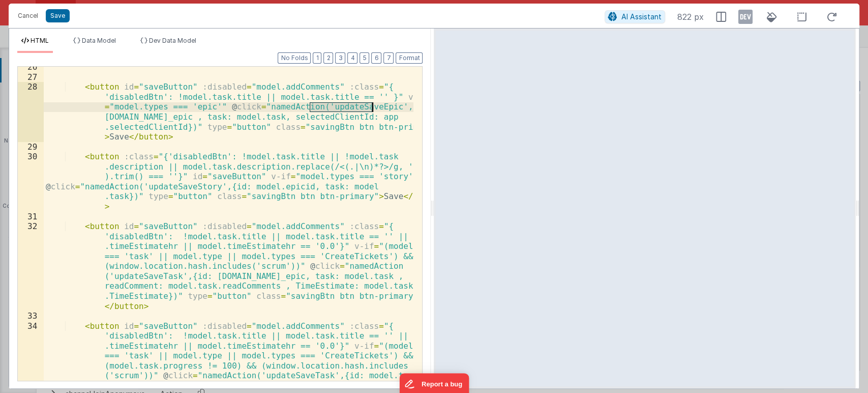
scroll to position [501, 0]
click at [275, 229] on div "< button id = "saveButton" :disabled = "model.addComments" :class = "{ 'disable…" at bounding box center [229, 268] width 370 height 413
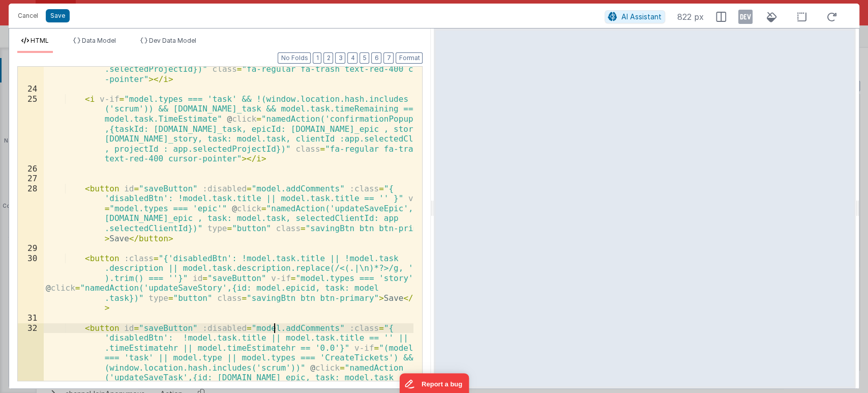
scroll to position [400, 0]
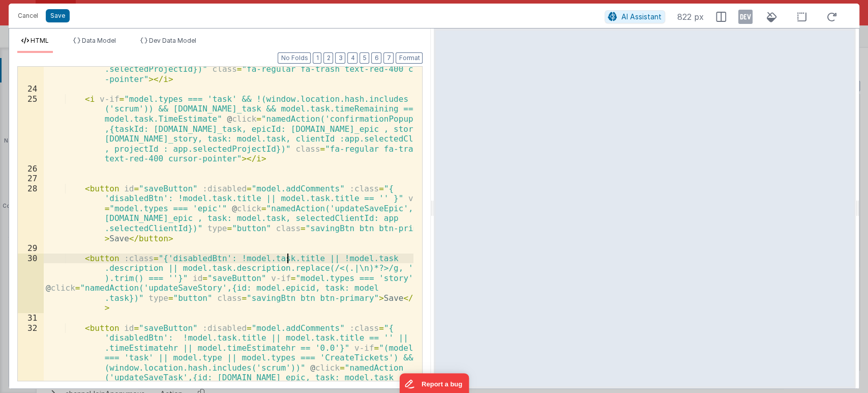
click at [286, 259] on div "< i v-if = "model.types === 'story' && [DOMAIN_NAME] == ''" @ click = "namedAct…" at bounding box center [229, 255] width 370 height 463
click at [197, 257] on div "< i v-if = "model.types === 'story' && [DOMAIN_NAME] == ''" @ click = "namedAct…" at bounding box center [229, 255] width 370 height 463
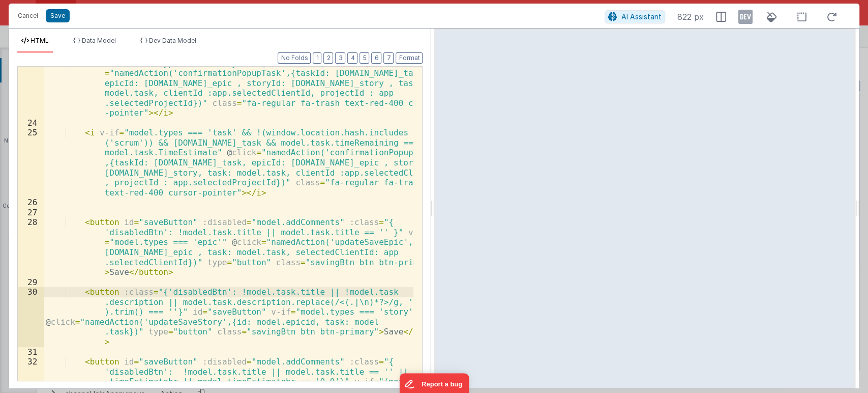
scroll to position [333, 0]
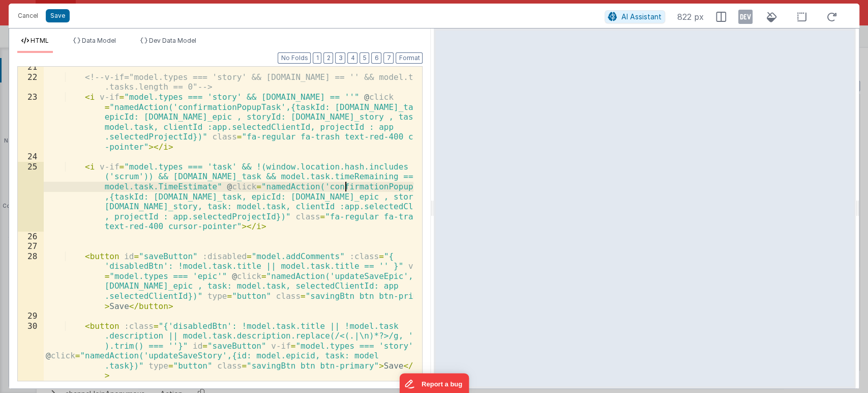
click at [346, 190] on div "<!-- v-if="model.types === 'story' && [DOMAIN_NAME] == '' && model.task .tasks.…" at bounding box center [229, 229] width 370 height 334
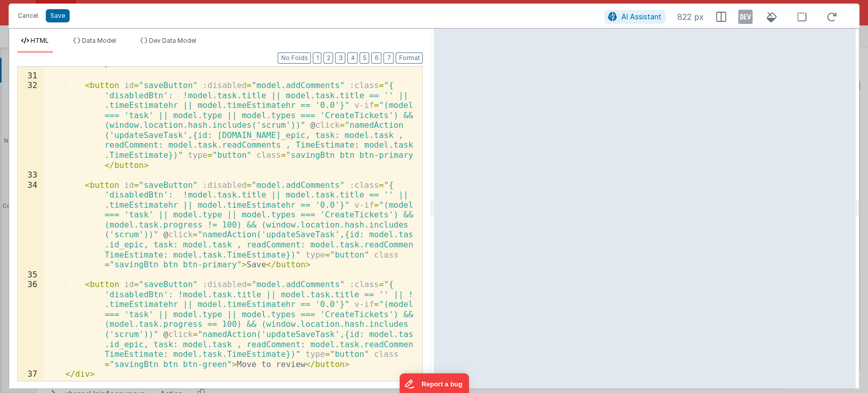
scroll to position [671, 0]
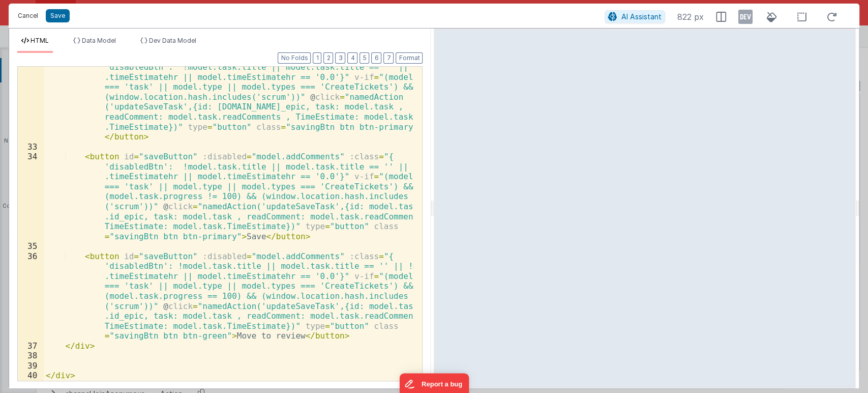
click at [24, 15] on button "Cancel" at bounding box center [28, 16] width 31 height 14
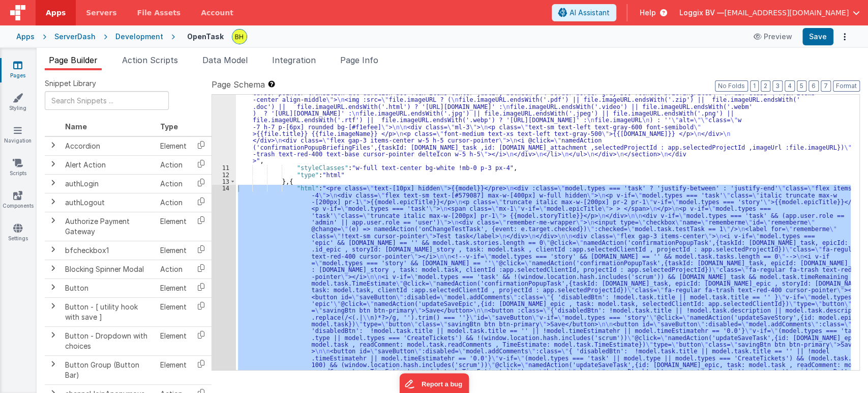
click at [294, 238] on div ""html" : "<div class= \" flex justify-between gap-4 relative \" > \n <div class…" at bounding box center [543, 232] width 615 height 275
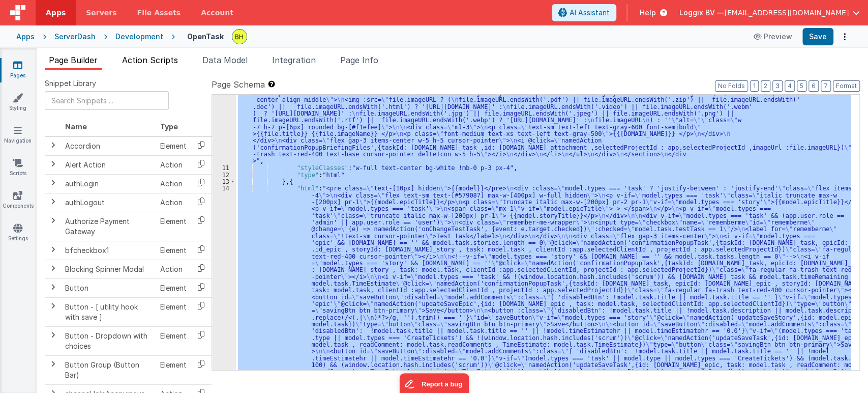
click at [137, 57] on span "Action Scripts" at bounding box center [150, 60] width 56 height 10
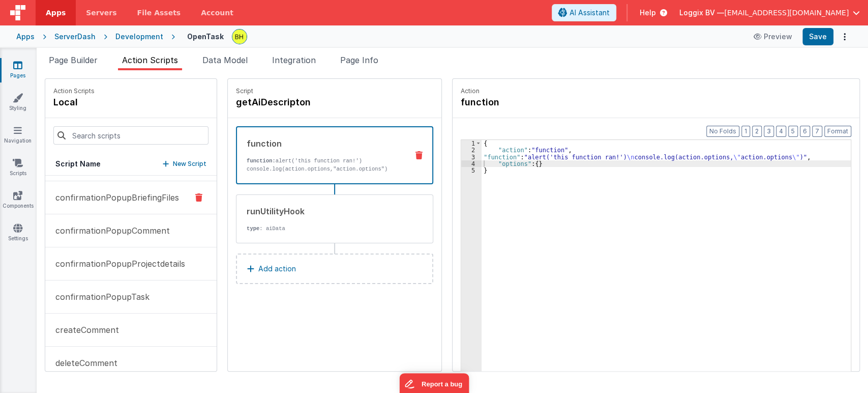
scroll to position [282, 0]
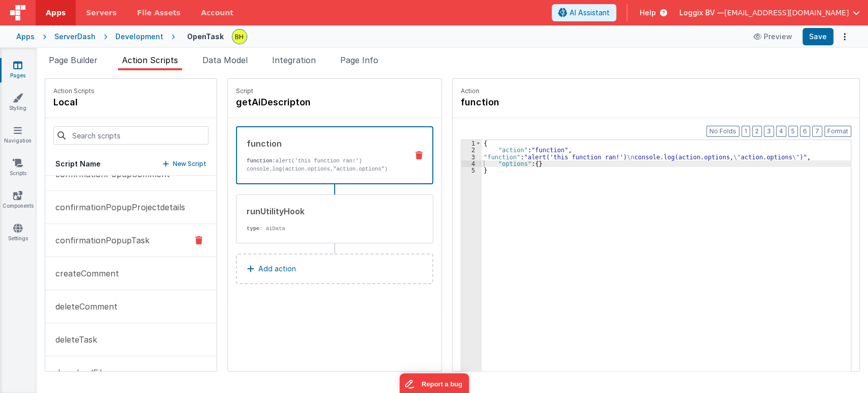
click at [136, 247] on button "confirmationPopupTask" at bounding box center [130, 240] width 171 height 33
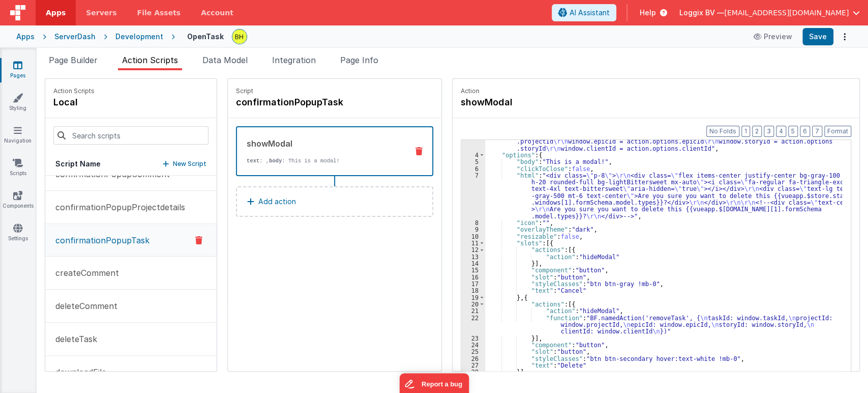
scroll to position [0, 0]
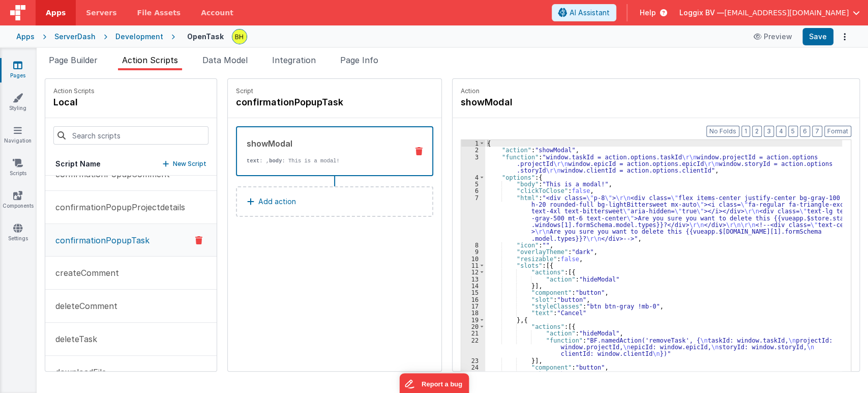
click at [471, 157] on div "3" at bounding box center [473, 164] width 24 height 20
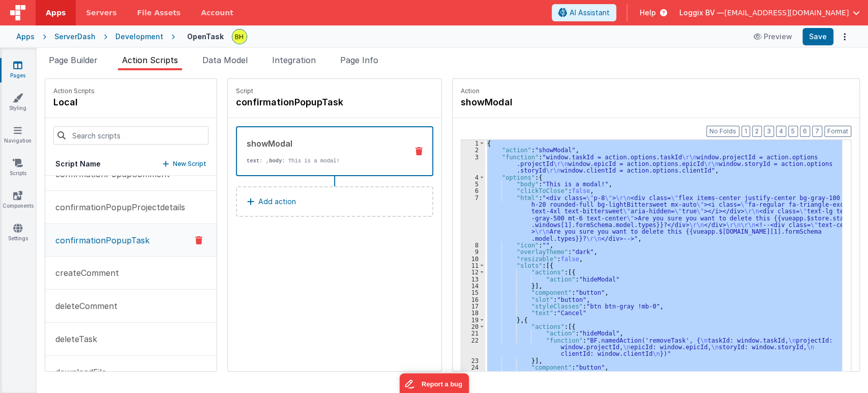
click at [471, 157] on div "3" at bounding box center [473, 164] width 24 height 20
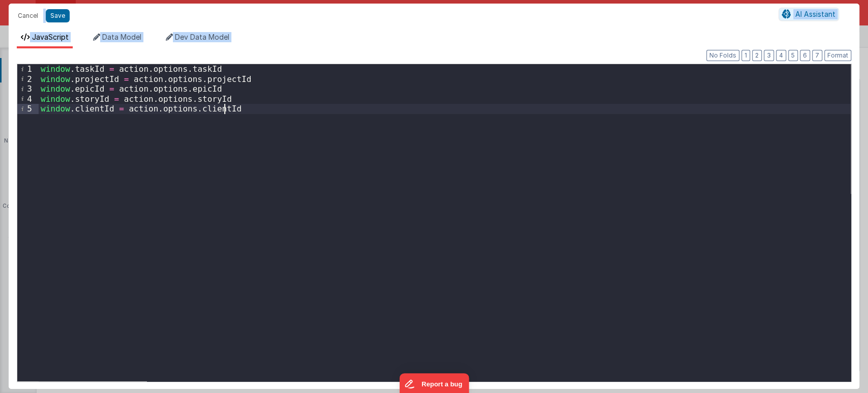
click at [301, 196] on div "window . taskId = action . options . taskId window . projectId = action . optio…" at bounding box center [445, 232] width 812 height 337
click at [28, 15] on button "Cancel" at bounding box center [28, 16] width 31 height 14
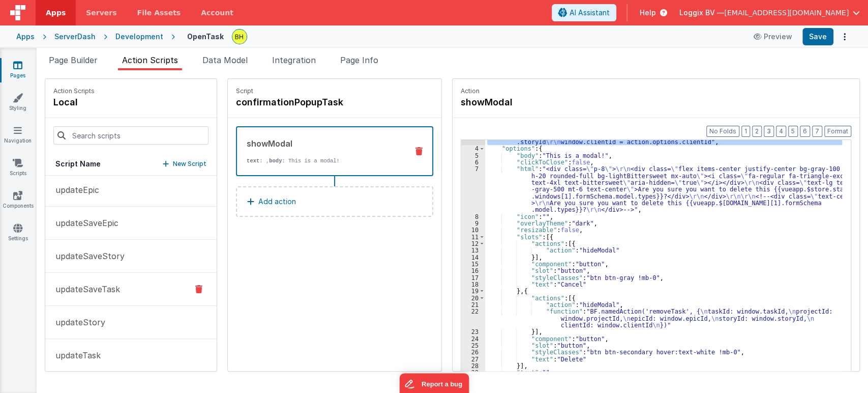
scroll to position [967, 0]
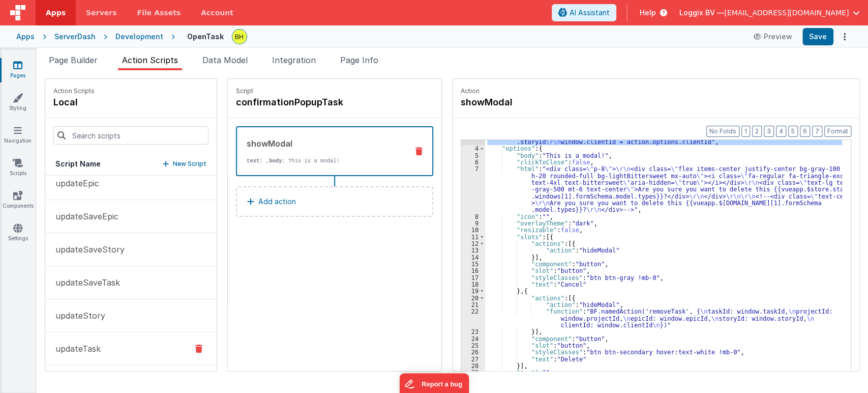
click at [126, 340] on button "updateTask" at bounding box center [130, 348] width 171 height 33
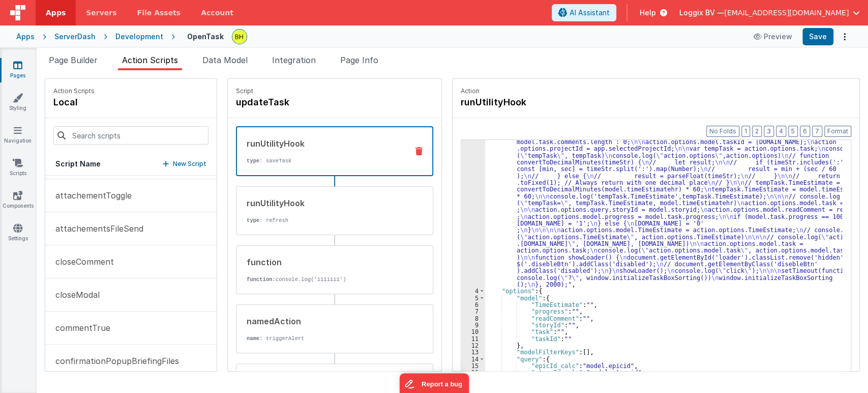
scroll to position [0, 0]
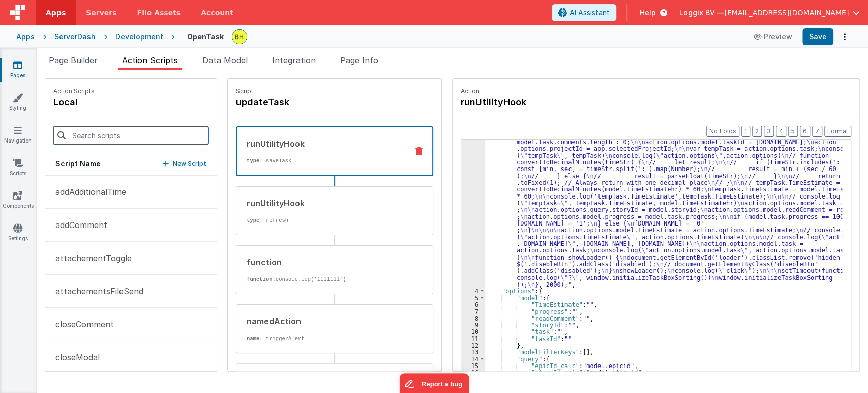
click at [125, 130] on input at bounding box center [130, 135] width 155 height 18
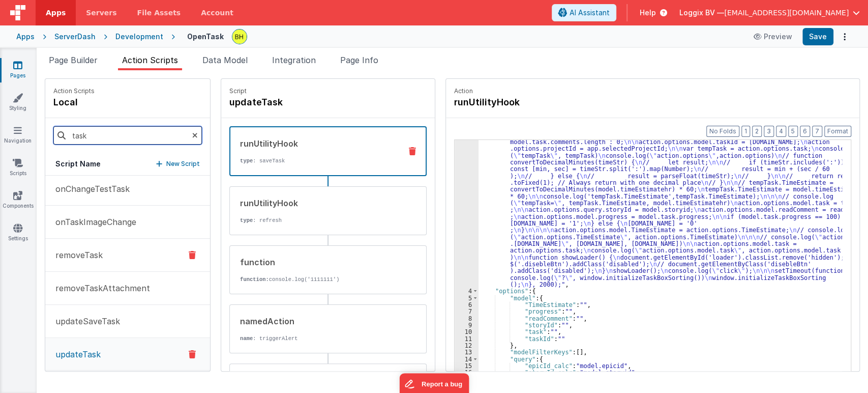
scroll to position [76, 0]
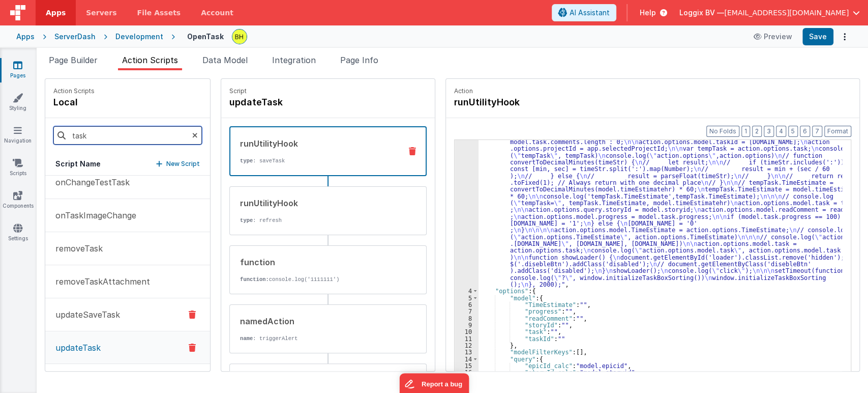
type input "task"
click at [122, 314] on button "updateSaveTask" at bounding box center [127, 314] width 165 height 33
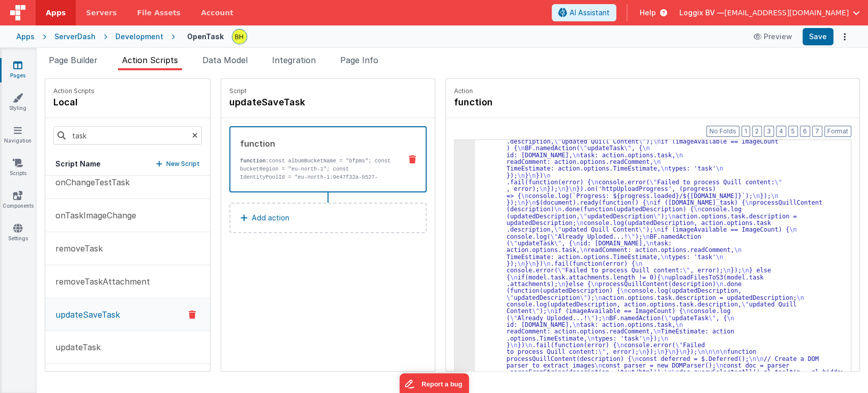
scroll to position [0, 0]
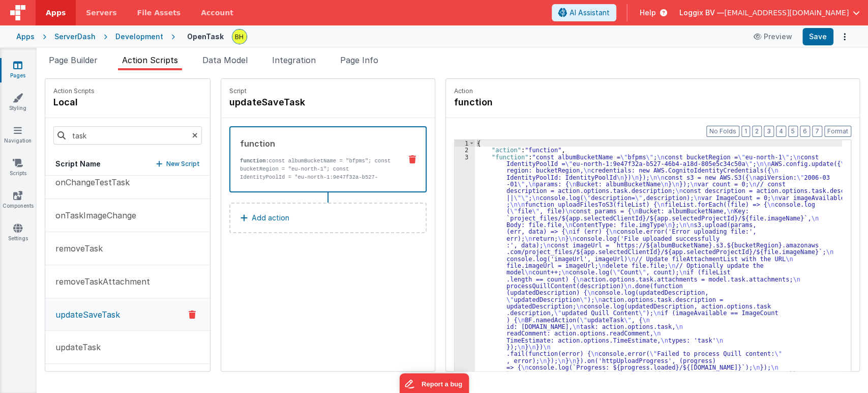
click at [15, 65] on icon at bounding box center [17, 65] width 9 height 10
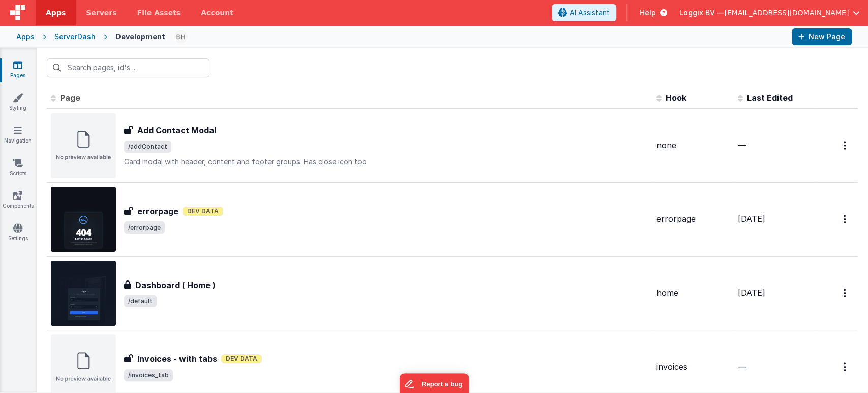
click at [34, 37] on div "Apps ServerDash Development New Page" at bounding box center [434, 36] width 868 height 22
click at [32, 37] on div "Apps" at bounding box center [25, 37] width 18 height 10
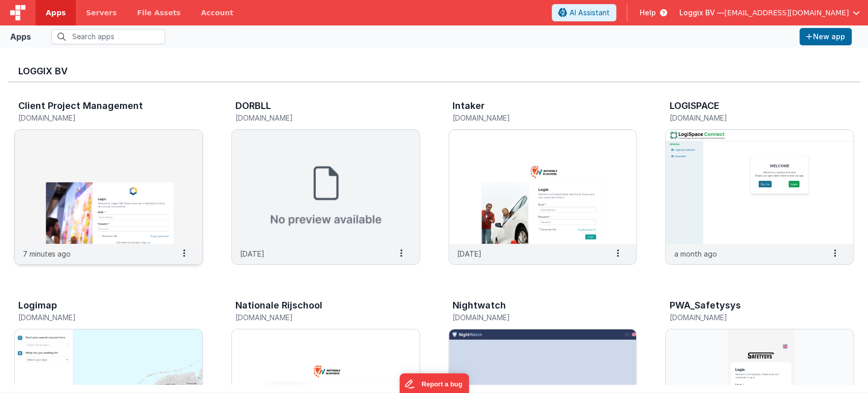
click at [118, 169] on img at bounding box center [109, 187] width 188 height 114
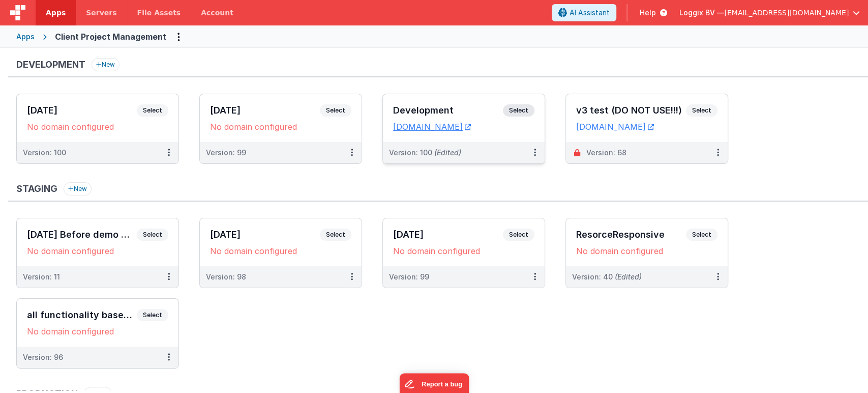
click at [528, 109] on span "Select" at bounding box center [519, 110] width 32 height 12
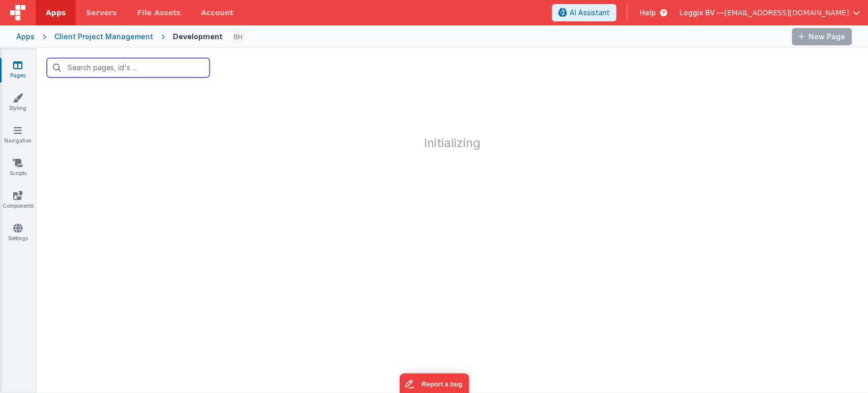
click at [114, 71] on input "text" at bounding box center [128, 67] width 163 height 19
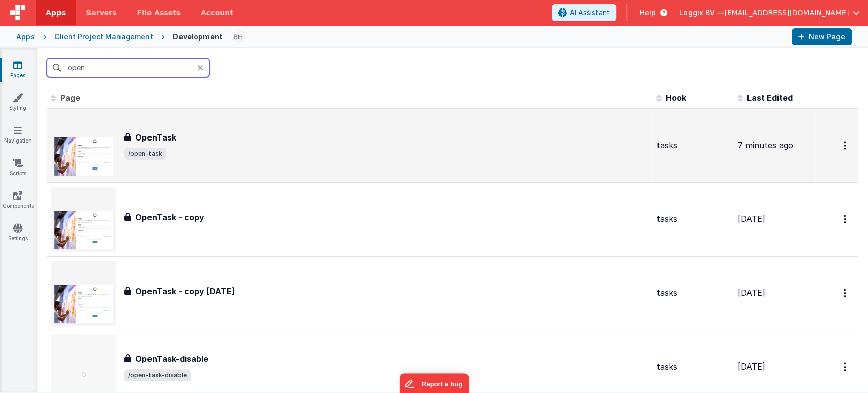
type input "open"
click at [282, 139] on div "OpenTask" at bounding box center [386, 137] width 524 height 12
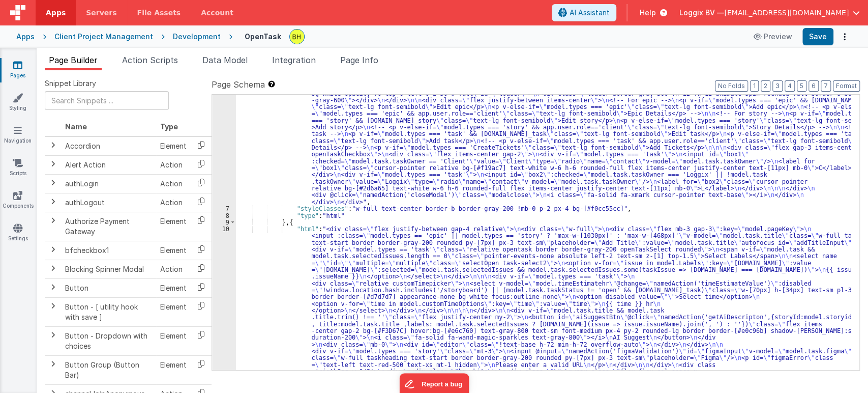
scroll to position [45, 0]
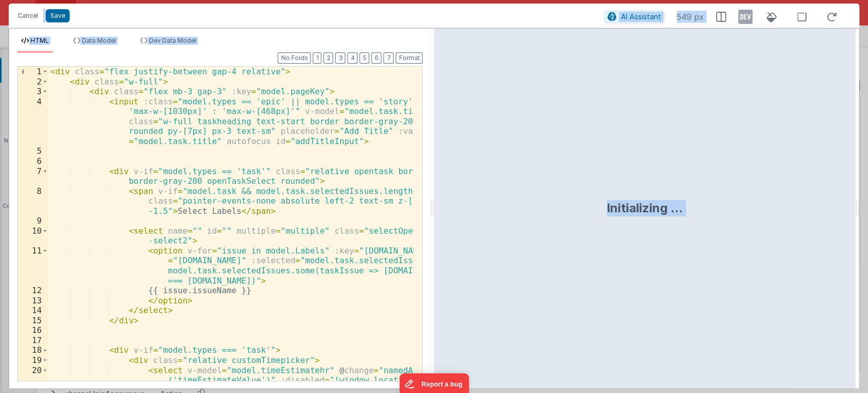
click at [361, 223] on div "< div class = "flex justify-between gap-4 relative" > < div class = "w-full" > …" at bounding box center [231, 258] width 366 height 383
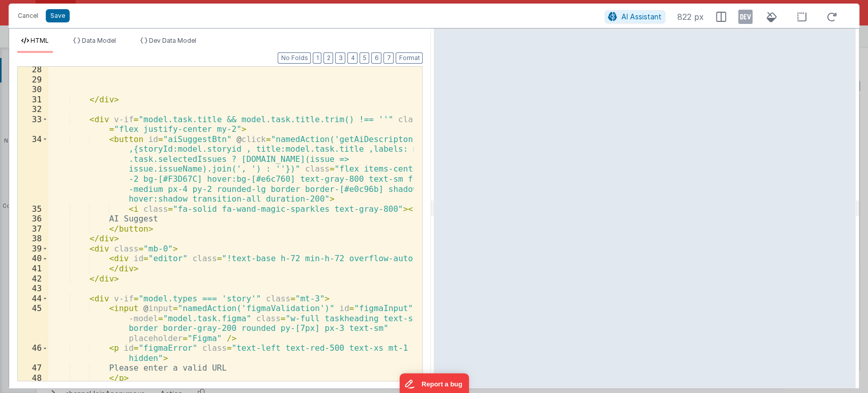
scroll to position [439, 0]
click at [156, 229] on div "</ div > < div v-if = "model.task.title && model.task.title.trim() !== ''" clas…" at bounding box center [231, 232] width 366 height 334
click at [59, 141] on div "</ div > < div v-if = "model.task.title && model.task.title.trim() !== ''" clas…" at bounding box center [231, 232] width 366 height 334
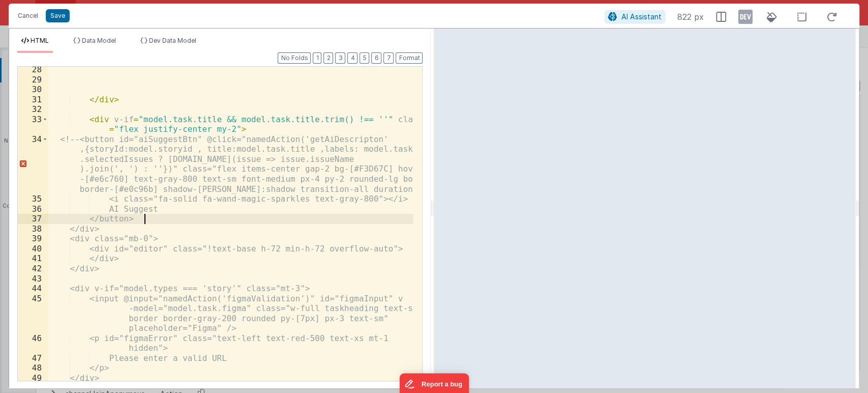
click at [167, 215] on div "</ div > < div v-if = "model.task.title && model.task.title.trim() !== ''" clas…" at bounding box center [231, 232] width 366 height 334
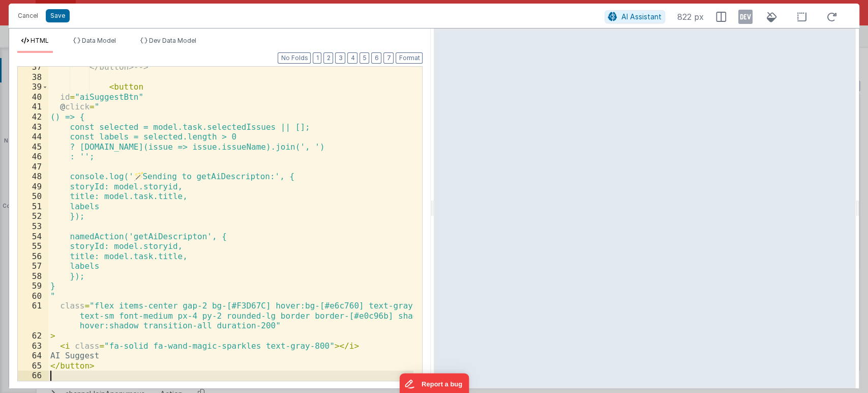
scroll to position [591, 0]
click at [406, 61] on button "Format" at bounding box center [409, 57] width 27 height 11
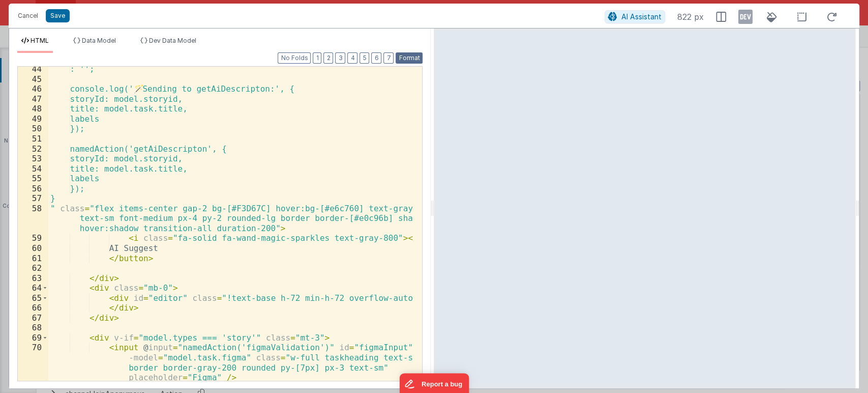
scroll to position [679, 0]
click at [63, 18] on button "Save" at bounding box center [58, 15] width 24 height 13
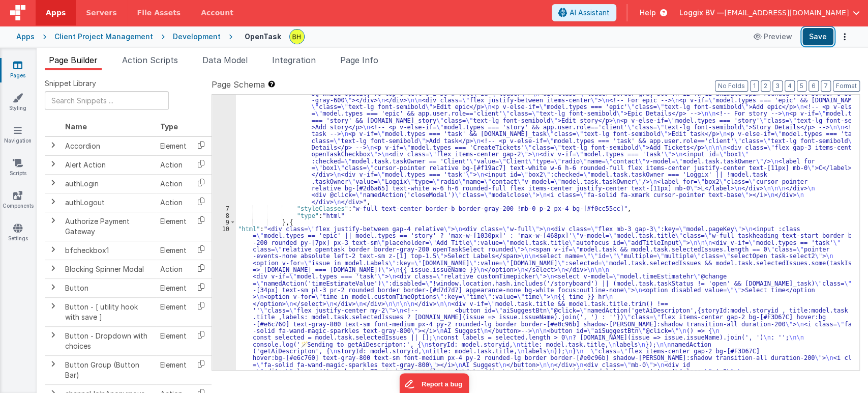
click at [823, 36] on button "Save" at bounding box center [818, 36] width 31 height 17
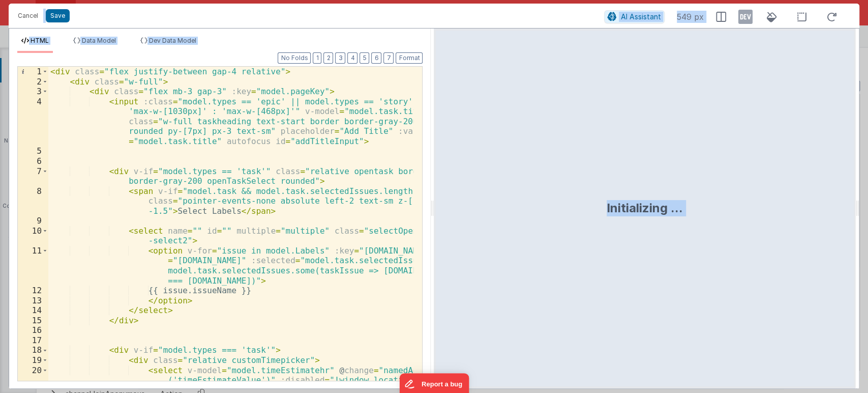
click at [321, 192] on div "< div class = "flex justify-between gap-4 relative" > < div class = "w-full" > …" at bounding box center [231, 258] width 366 height 383
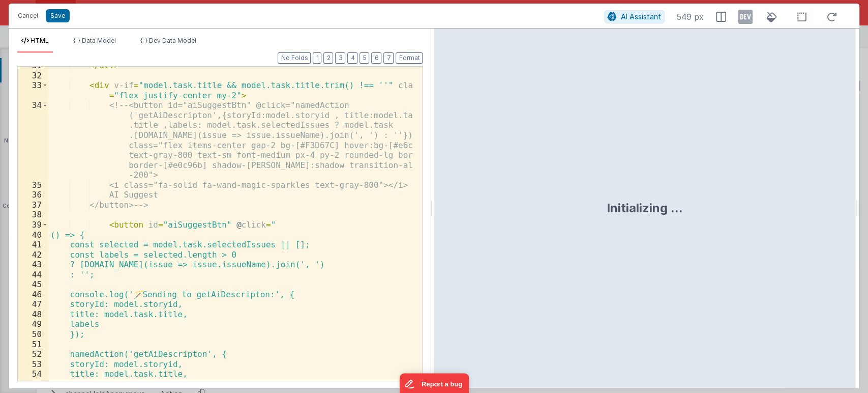
scroll to position [473, 0]
click at [45, 226] on span at bounding box center [45, 225] width 6 height 10
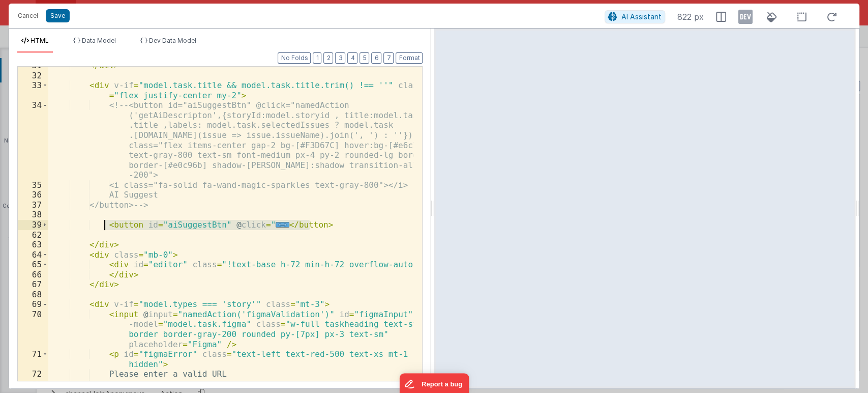
drag, startPoint x: 313, startPoint y: 223, endPoint x: 105, endPoint y: 227, distance: 208.1
click at [105, 227] on div "</ div > < div v-if = "model.task.title && model.task.title.trim() !== ''" clas…" at bounding box center [231, 228] width 366 height 334
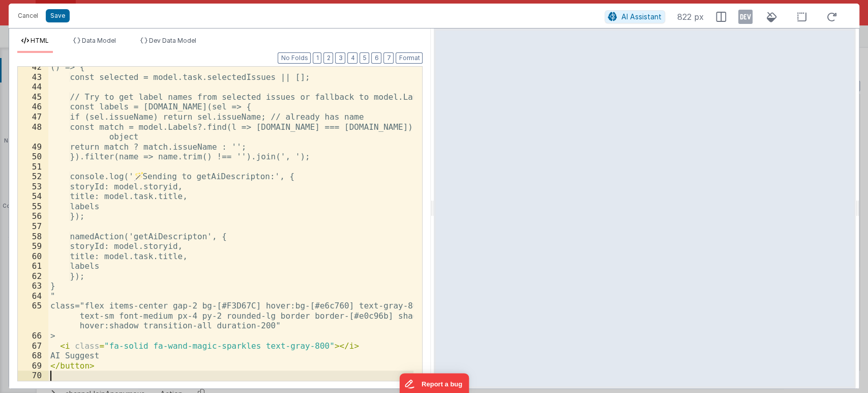
scroll to position [661, 0]
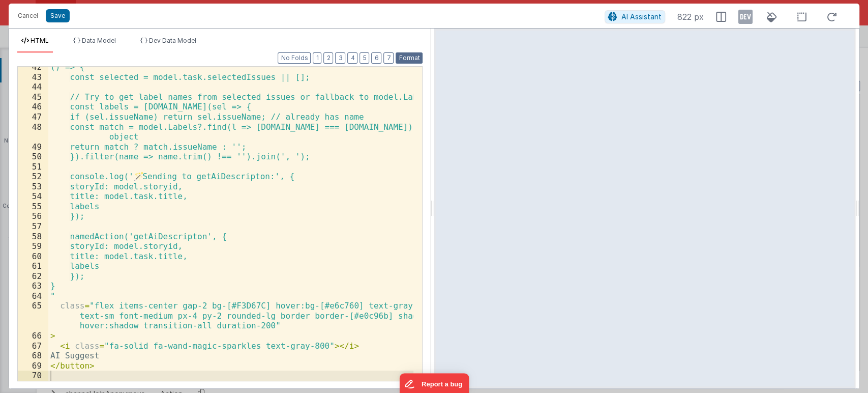
click at [416, 62] on button "Format" at bounding box center [409, 57] width 27 height 11
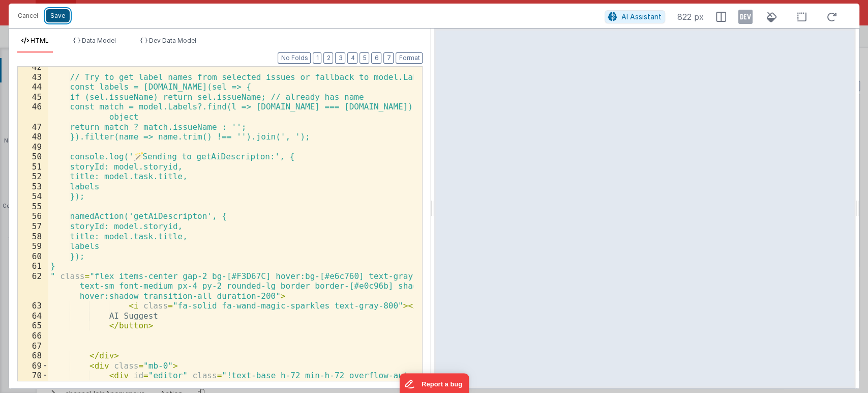
click at [58, 14] on button "Save" at bounding box center [58, 15] width 24 height 13
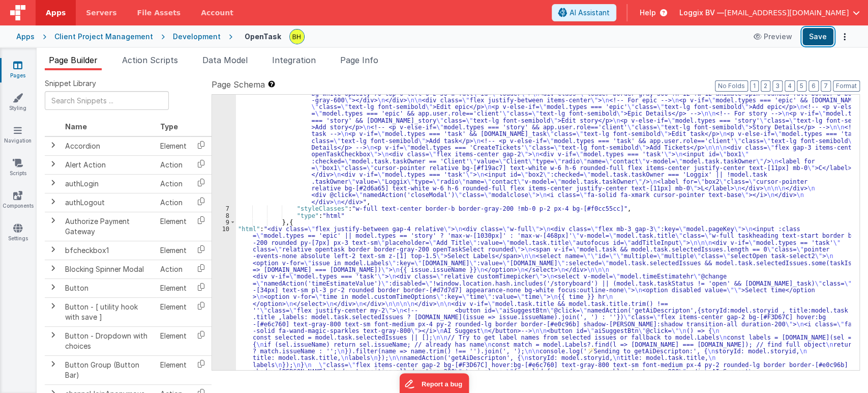
click at [818, 39] on button "Save" at bounding box center [818, 36] width 31 height 17
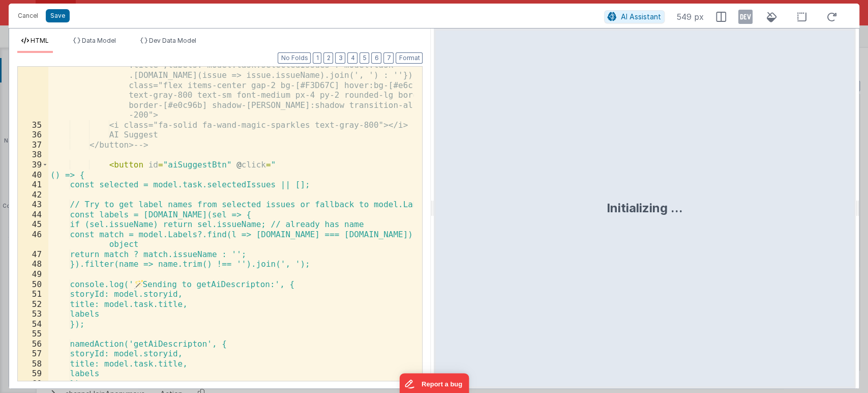
scroll to position [533, 0]
click at [45, 163] on span at bounding box center [45, 165] width 6 height 10
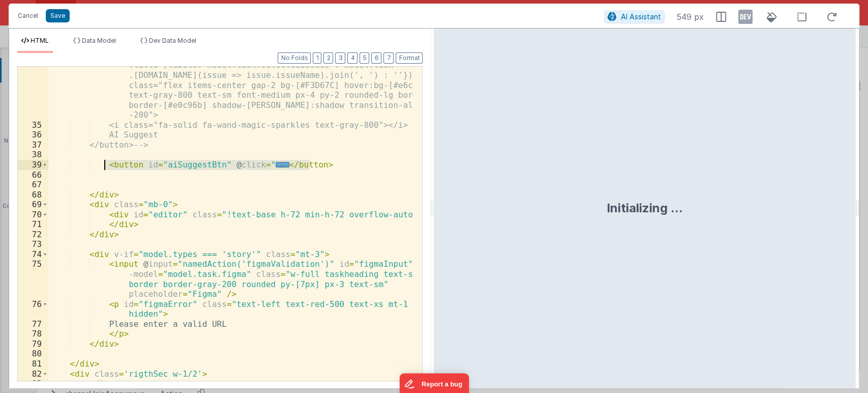
drag, startPoint x: 314, startPoint y: 160, endPoint x: 106, endPoint y: 166, distance: 208.1
click at [106, 166] on div "<!-- <button id="aiSuggestBtn" @click="namedAction ('getAiDescripton',{storyId:…" at bounding box center [231, 241] width 366 height 403
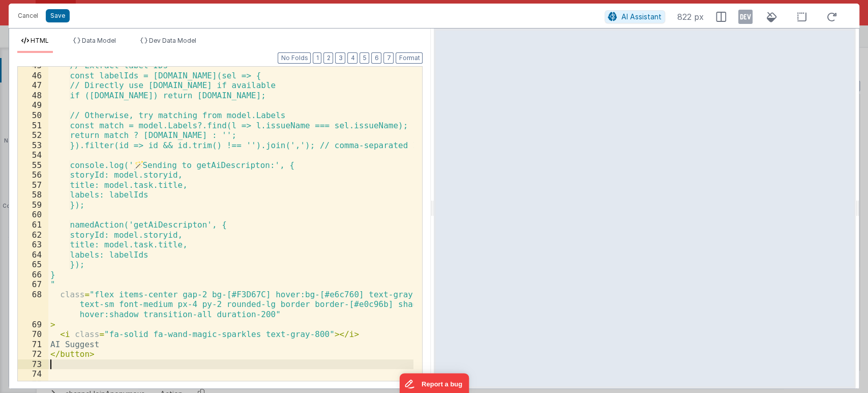
scroll to position [692, 0]
click at [144, 163] on div "// Extract label IDs const labelIds = [DOMAIN_NAME](sel => { // Directly use [D…" at bounding box center [231, 228] width 366 height 334
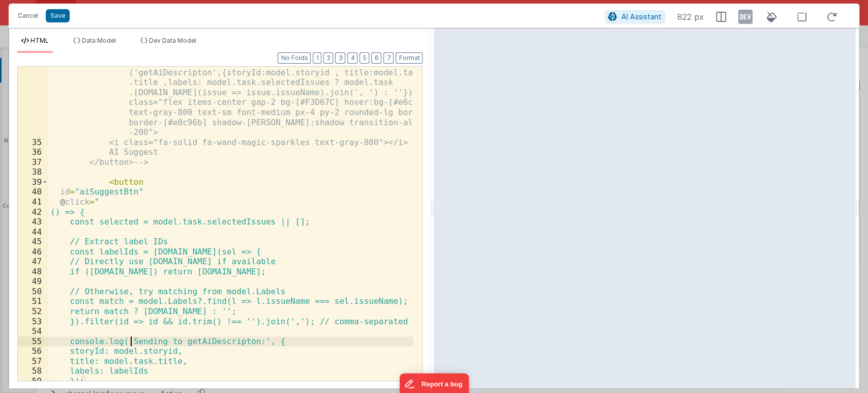
scroll to position [513, 0]
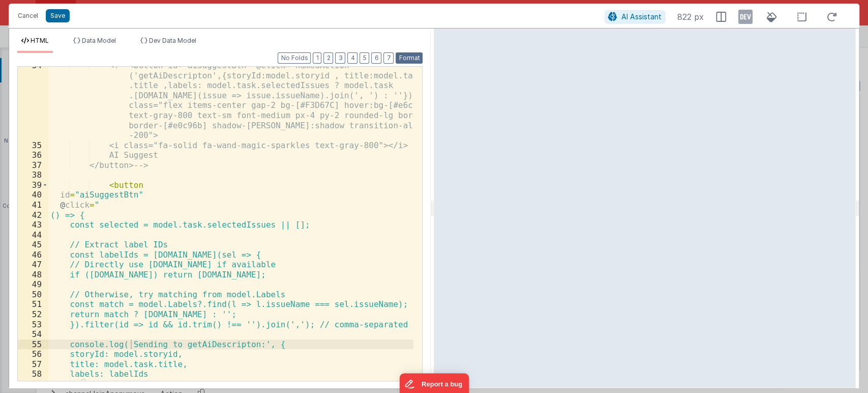
click at [410, 58] on button "Format" at bounding box center [409, 57] width 27 height 11
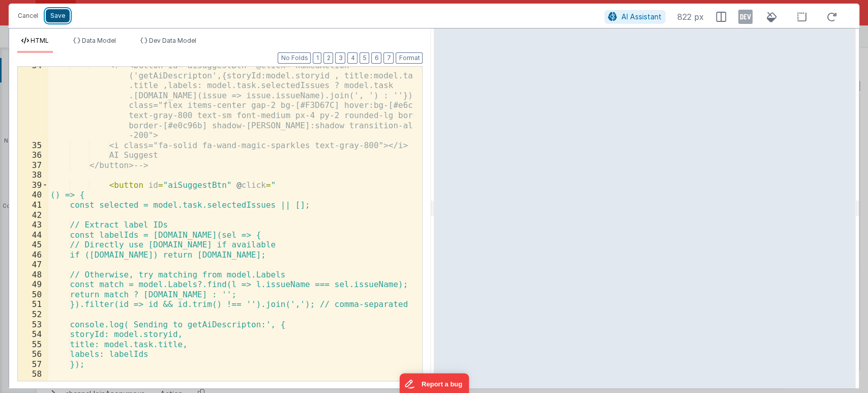
click at [64, 12] on button "Save" at bounding box center [58, 15] width 24 height 13
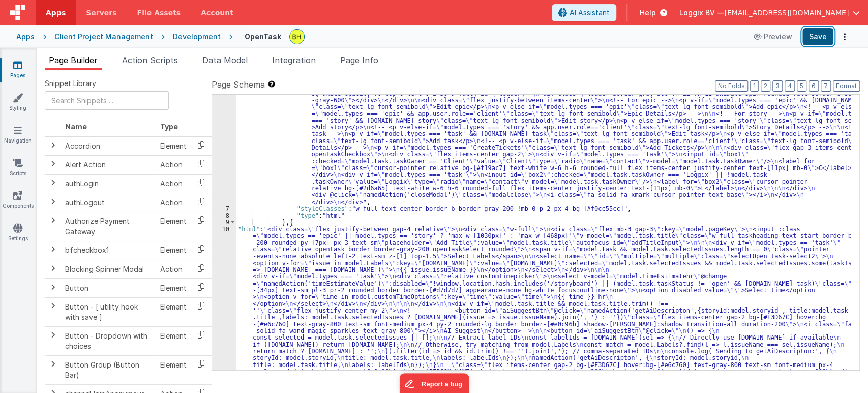
click at [822, 36] on button "Save" at bounding box center [818, 36] width 31 height 17
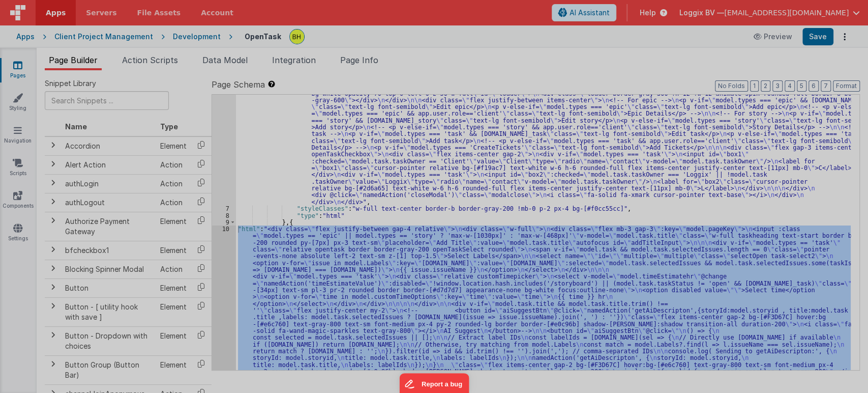
click at [300, 199] on div "< div class = "flex justify-between gap-4 relative" > < div class = "w-full" > …" at bounding box center [230, 257] width 365 height 403
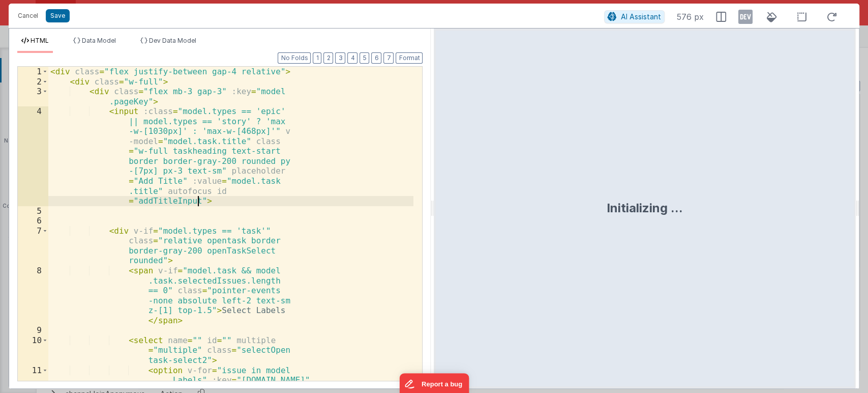
click at [298, 193] on div "< div class = "flex justify-between gap-4 relative" > < div class = "w-full" > …" at bounding box center [230, 268] width 365 height 403
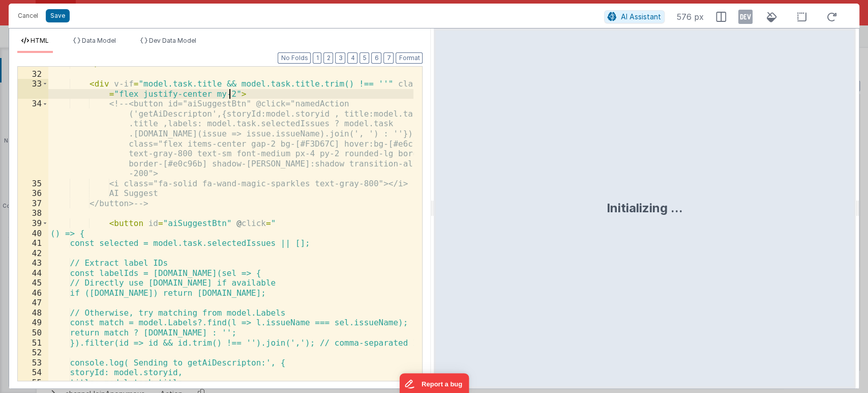
scroll to position [475, 0]
click at [46, 224] on span at bounding box center [45, 223] width 6 height 10
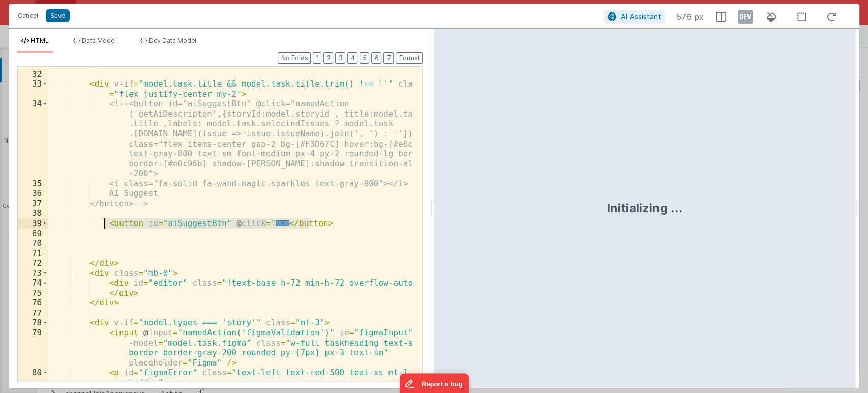
drag, startPoint x: 314, startPoint y: 225, endPoint x: 104, endPoint y: 223, distance: 210.1
click at [104, 223] on div "</ div > < div v-if = "model.task.title && model.task.title.trim() !== ''" clas…" at bounding box center [231, 231] width 366 height 344
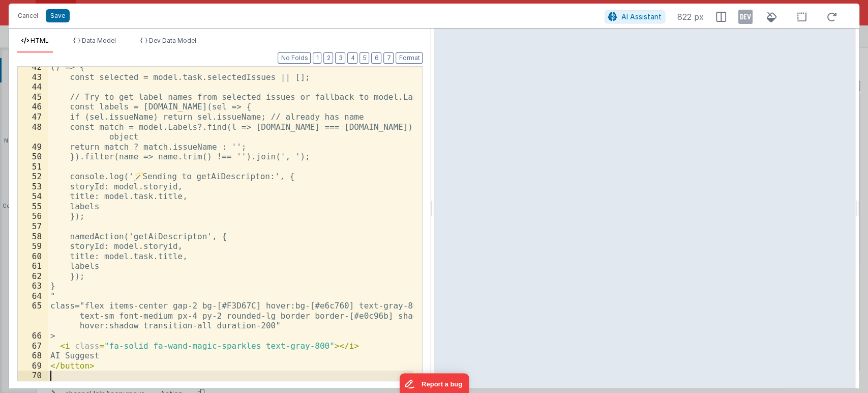
scroll to position [661, 0]
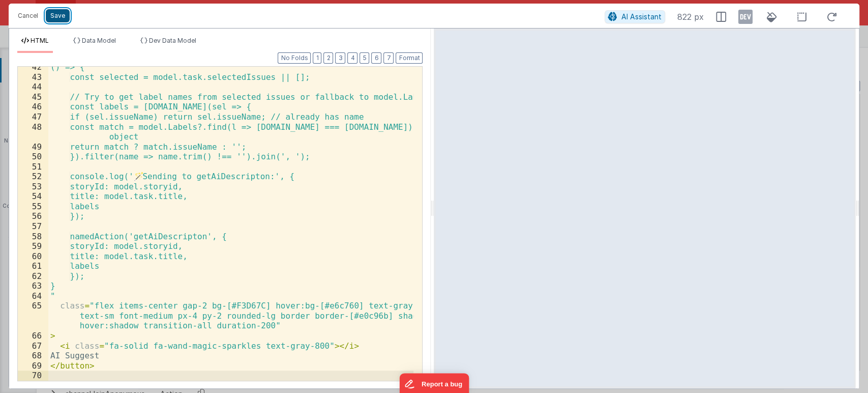
click at [63, 18] on button "Save" at bounding box center [58, 15] width 24 height 13
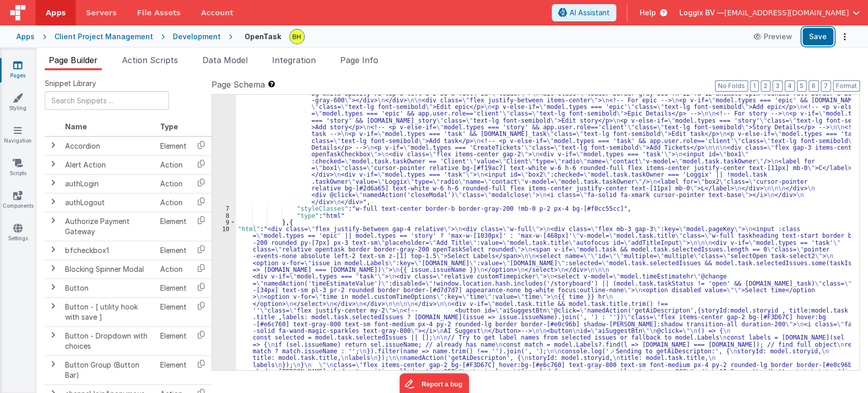
click at [813, 37] on button "Save" at bounding box center [818, 36] width 31 height 17
